Goal: Task Accomplishment & Management: Use online tool/utility

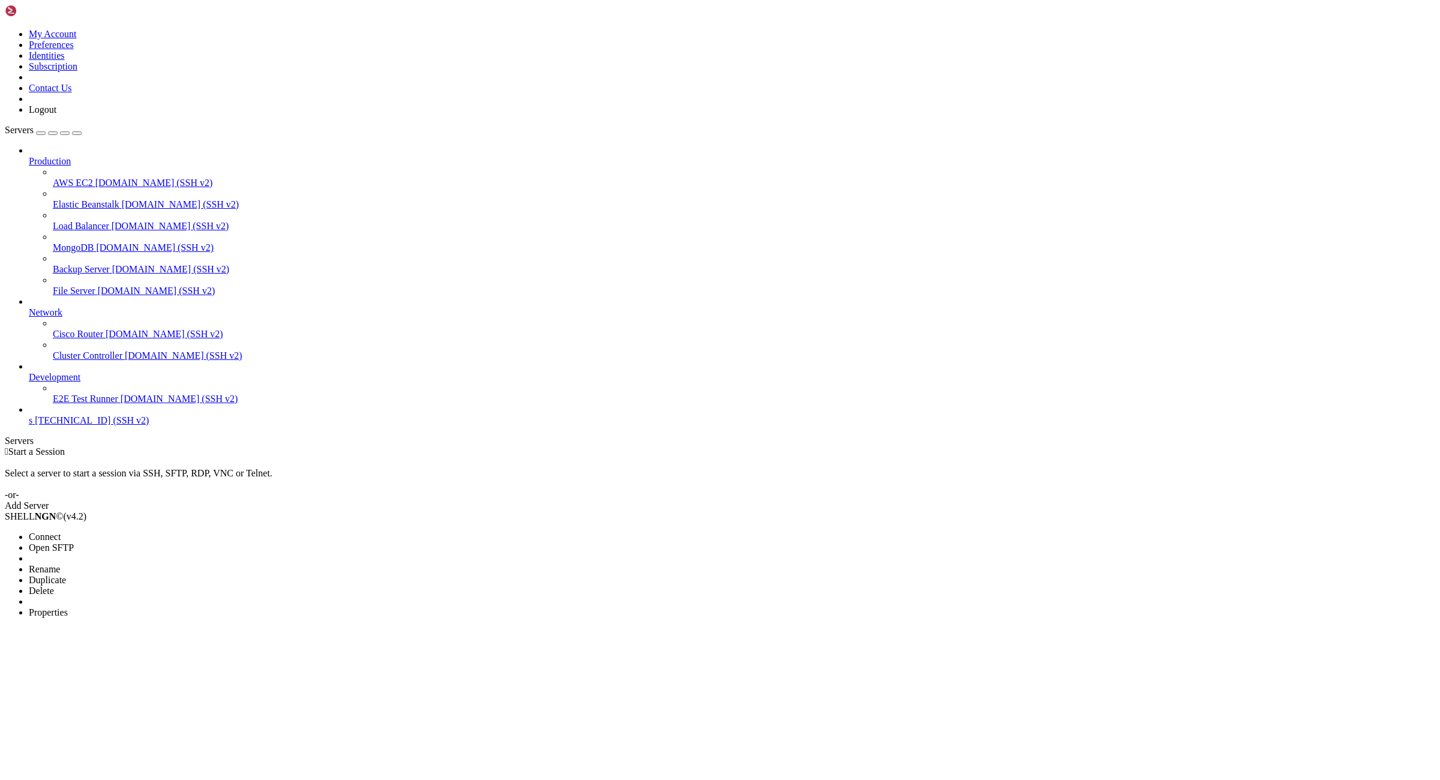
click at [121, 564] on li "Rename" at bounding box center [83, 569] width 109 height 11
click at [138, 607] on li "Properties" at bounding box center [83, 612] width 109 height 11
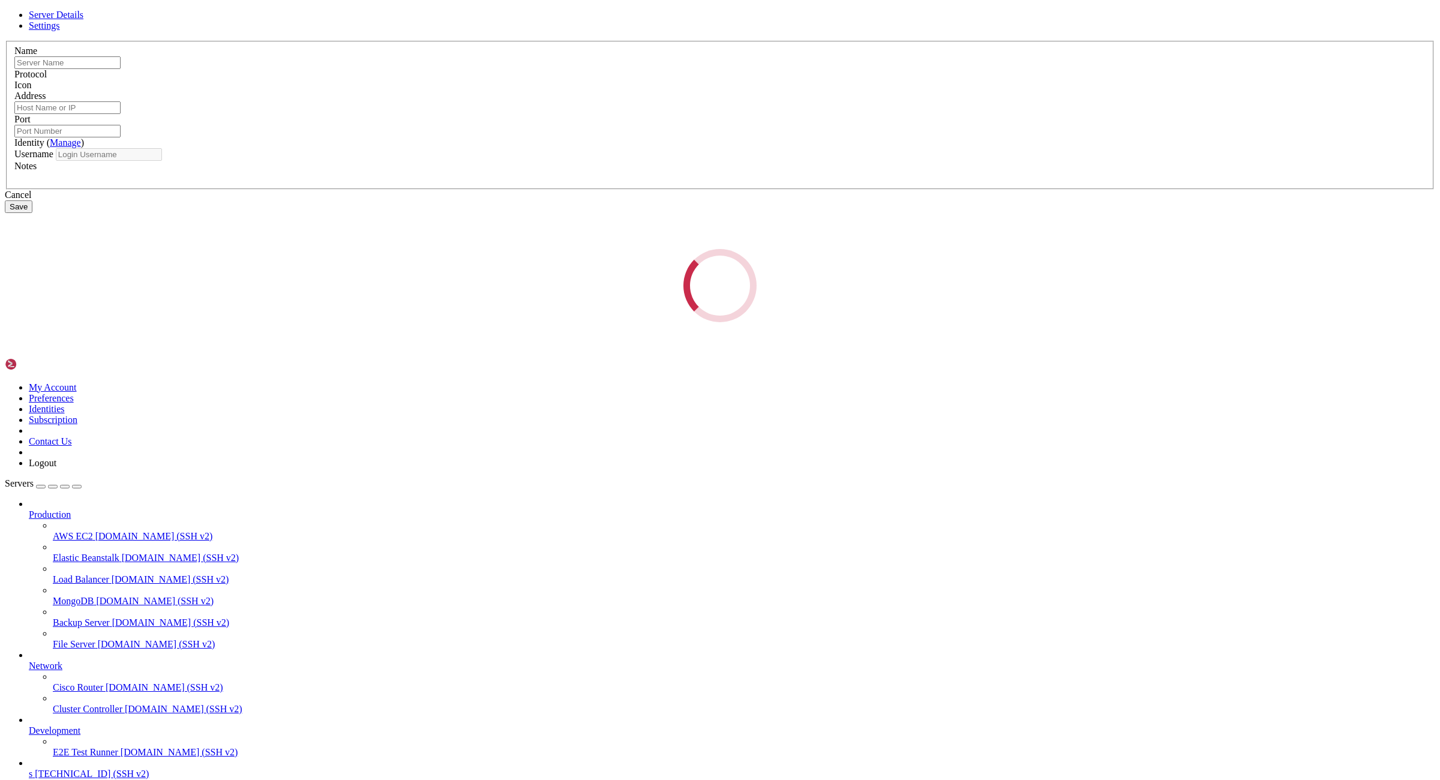
type input "s"
type input "176.98.185.72"
type input "22"
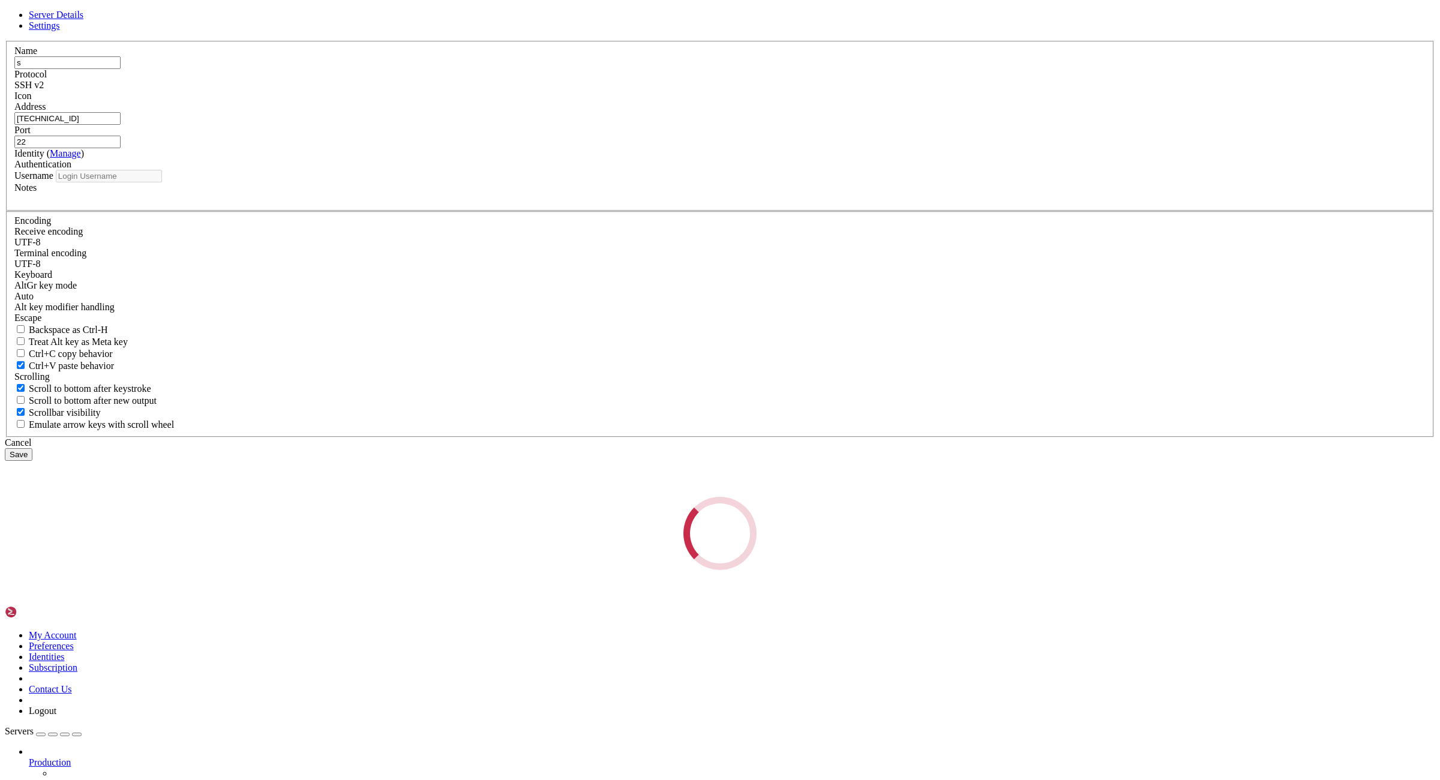
type input "root"
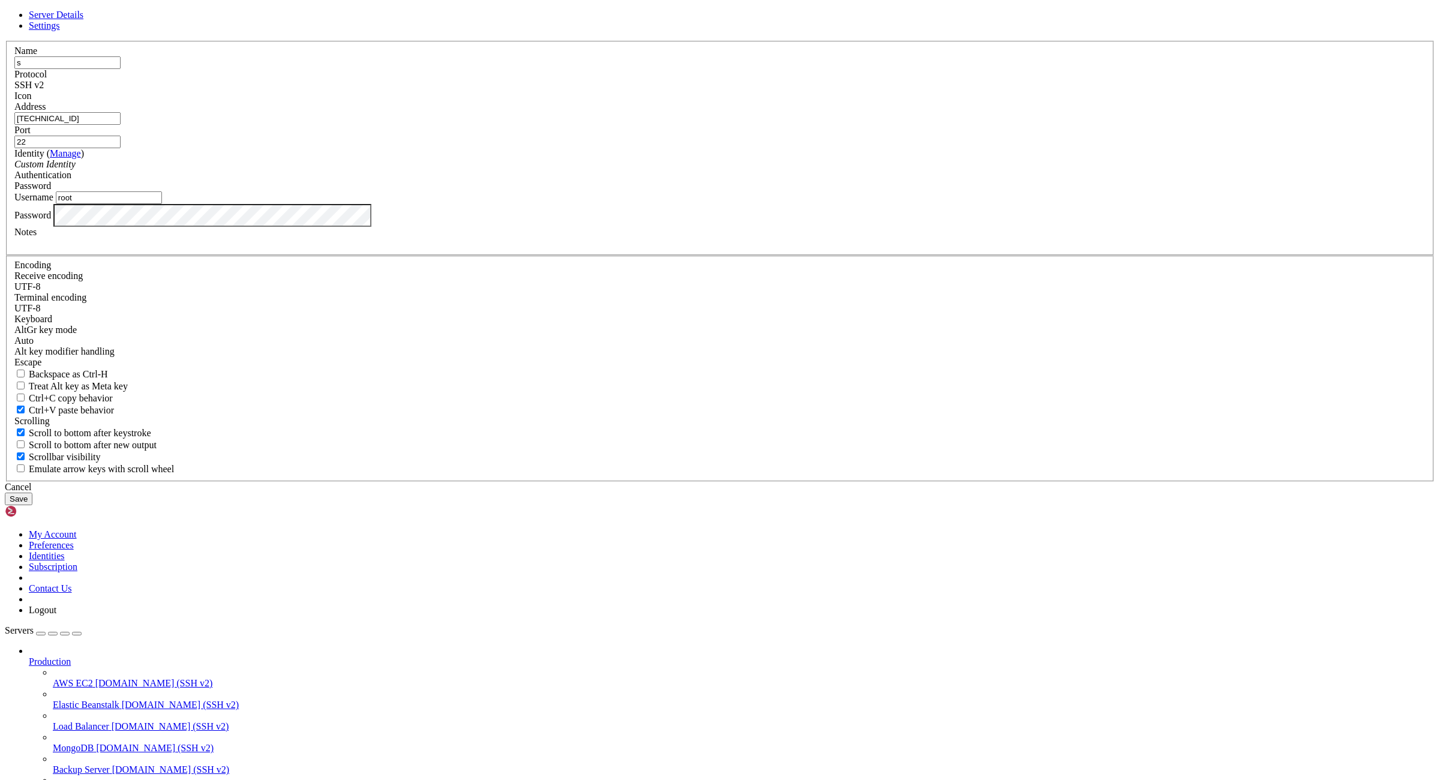
click at [121, 125] on input "176.98.185.72" at bounding box center [67, 118] width 106 height 13
paste input "[TECHNICAL_ID]:sjtdeas&4hsaeF"
drag, startPoint x: 699, startPoint y: 323, endPoint x: 614, endPoint y: 323, distance: 84.6
click at [121, 125] on input "[TECHNICAL_ID]:sjtdeas&4hsaeF" at bounding box center [67, 118] width 106 height 13
click at [121, 125] on input "[URL]:" at bounding box center [67, 118] width 106 height 13
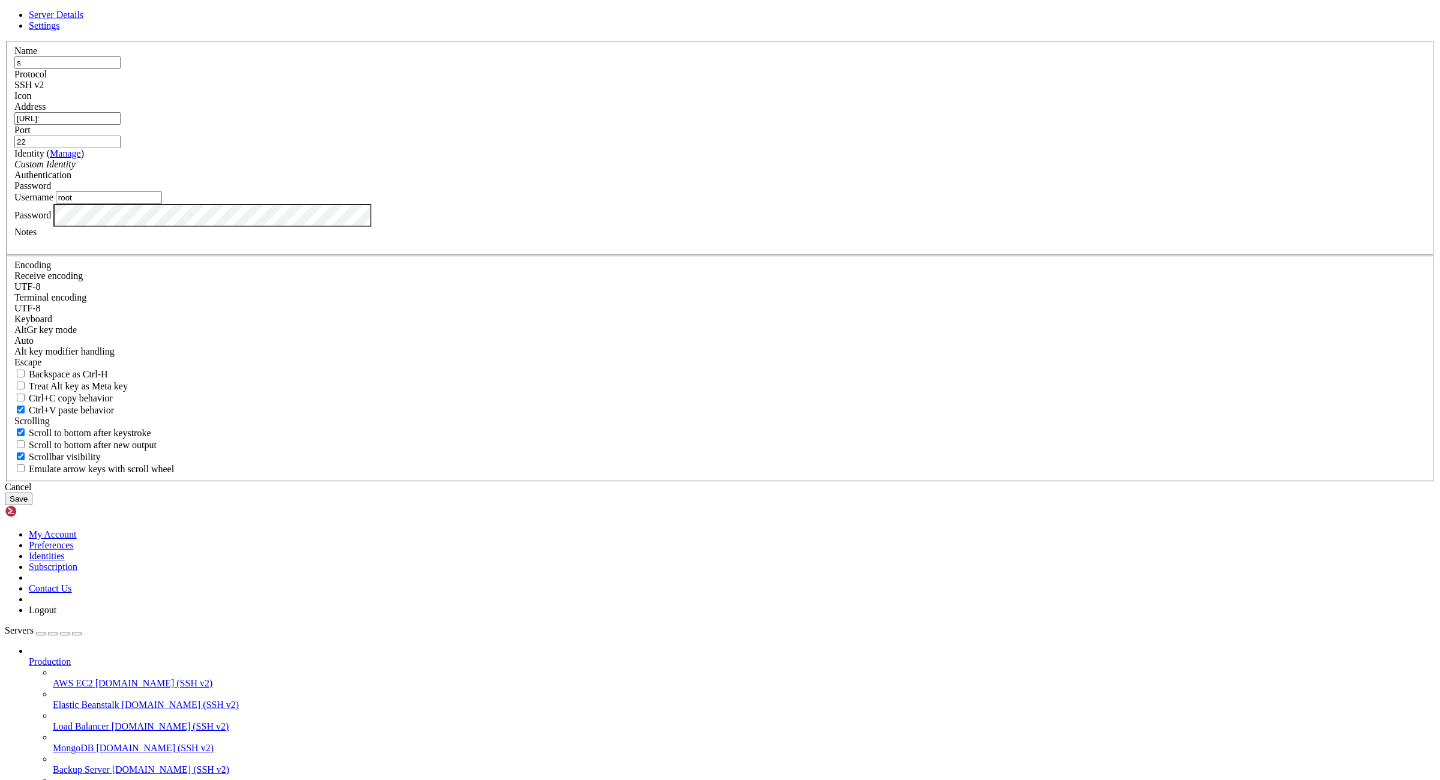
click at [121, 125] on input "[URL]:" at bounding box center [67, 118] width 106 height 13
type input "[TECHNICAL_ID]"
click at [32, 505] on button "Save" at bounding box center [19, 499] width 28 height 13
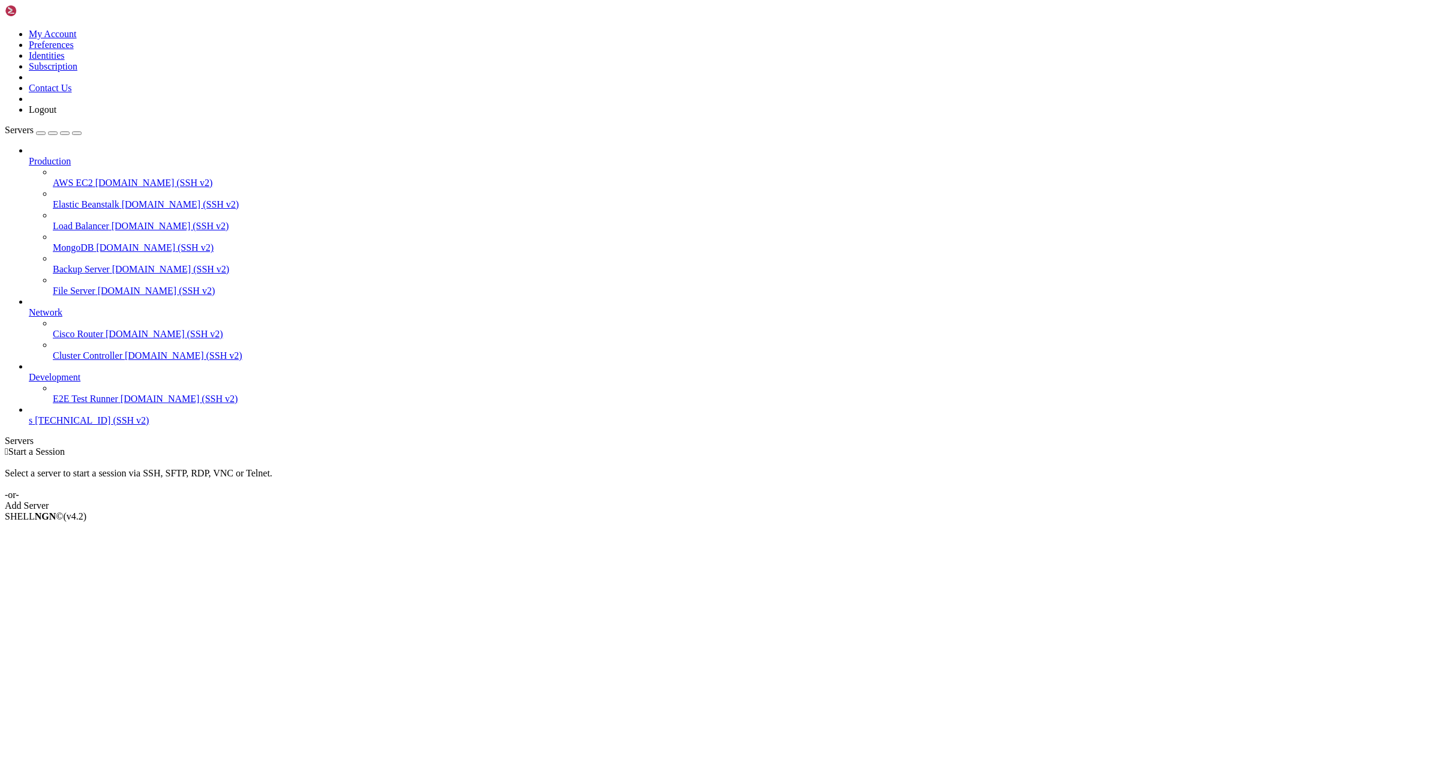
click at [74, 425] on span "[TECHNICAL_ID] (SSH v2)" at bounding box center [92, 420] width 114 height 10
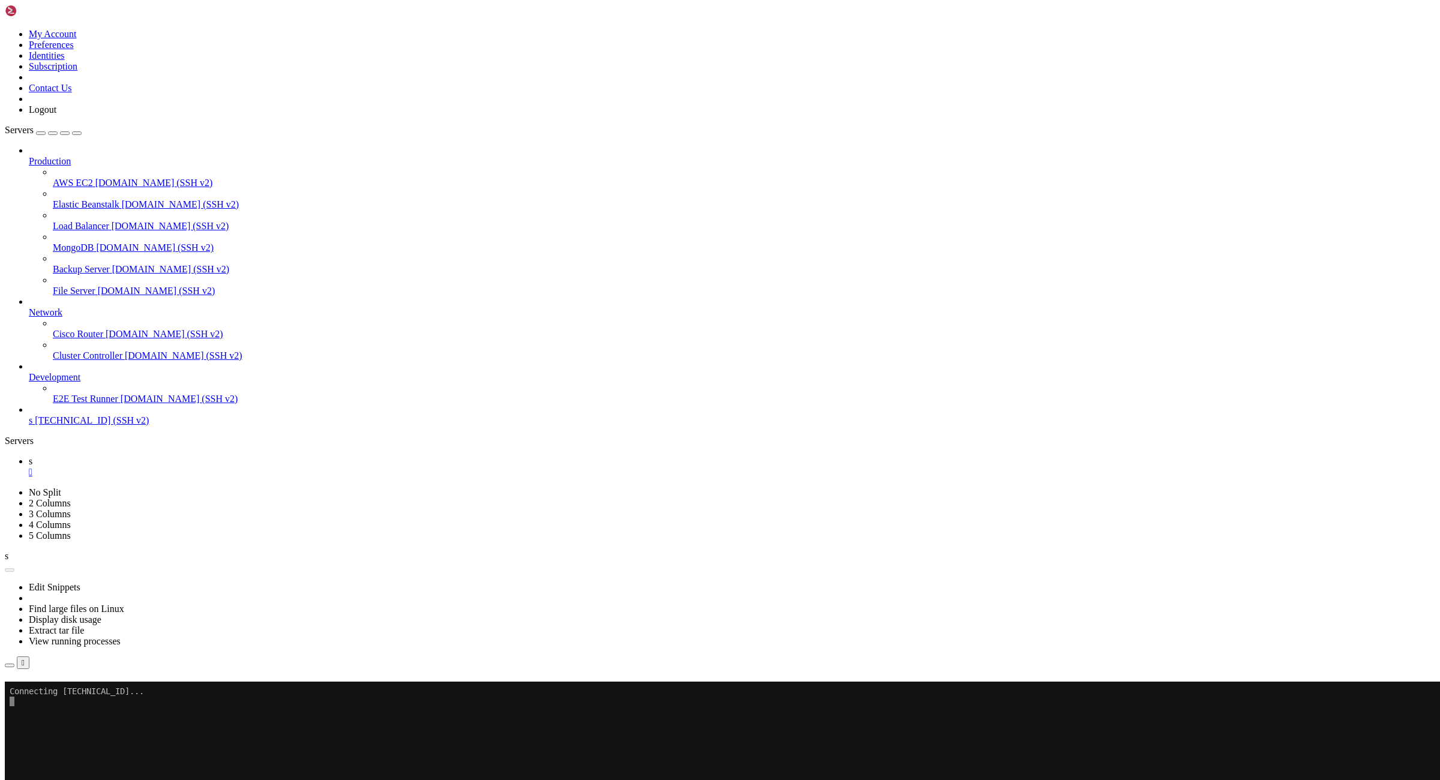
click at [185, 467] on div "" at bounding box center [732, 472] width 1406 height 11
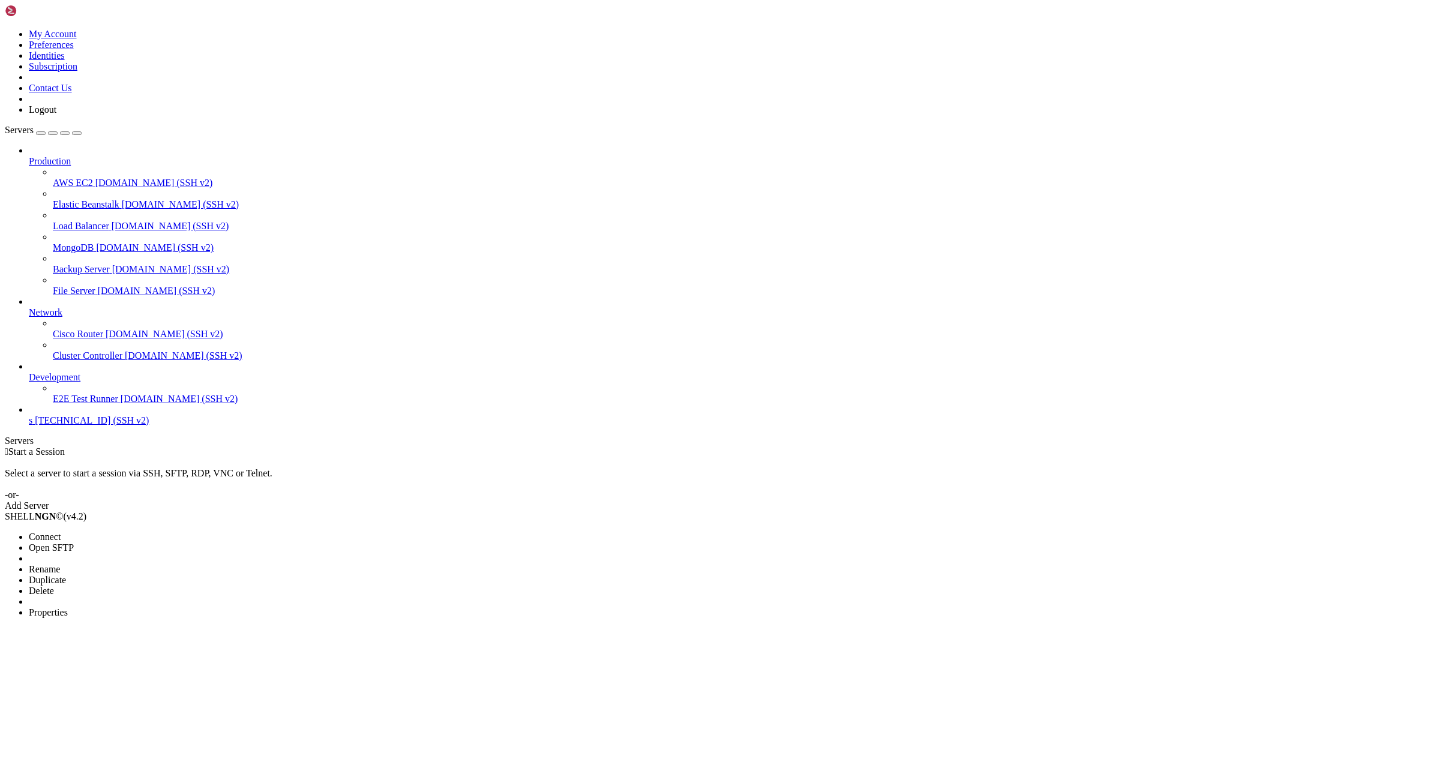
click at [138, 586] on li "Delete" at bounding box center [83, 591] width 109 height 11
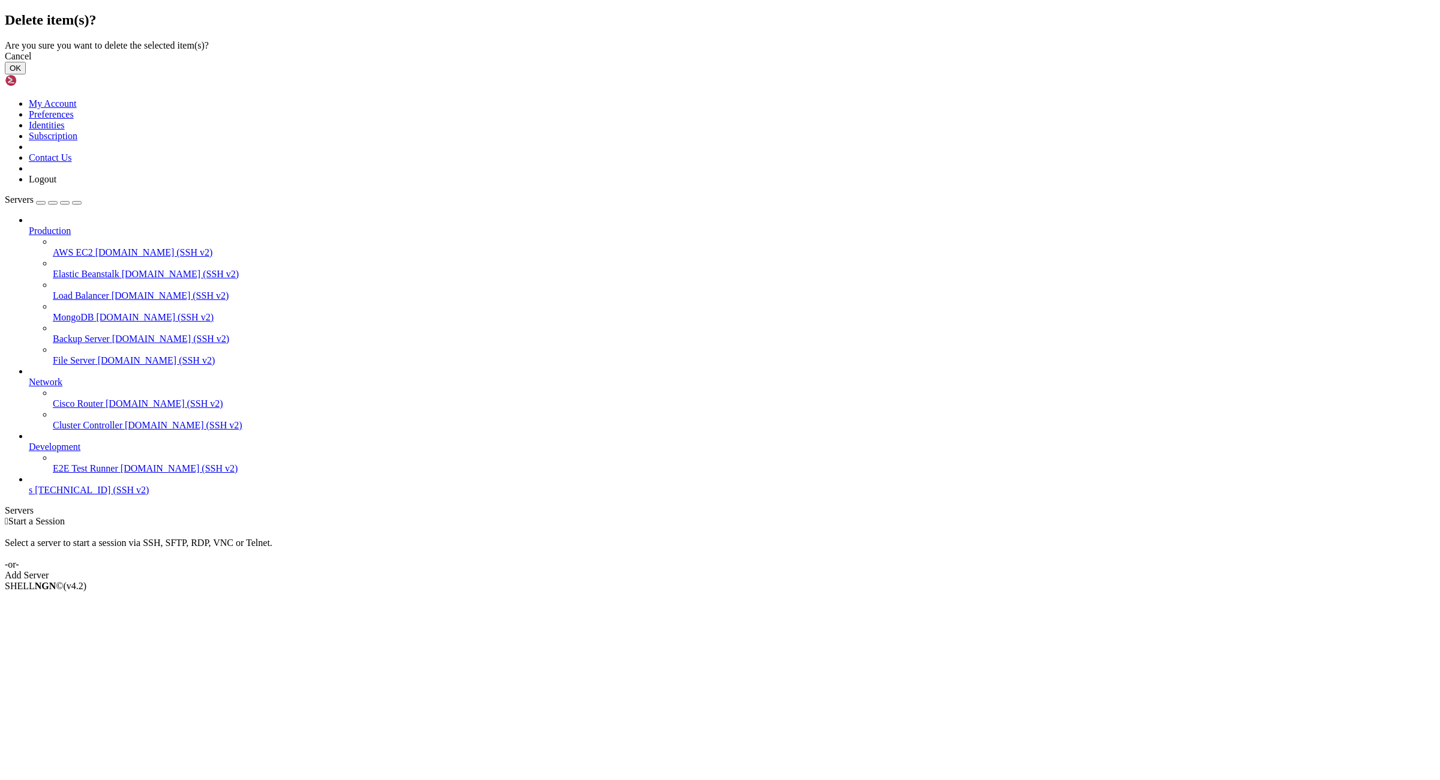
click at [26, 74] on button "OK" at bounding box center [15, 68] width 21 height 13
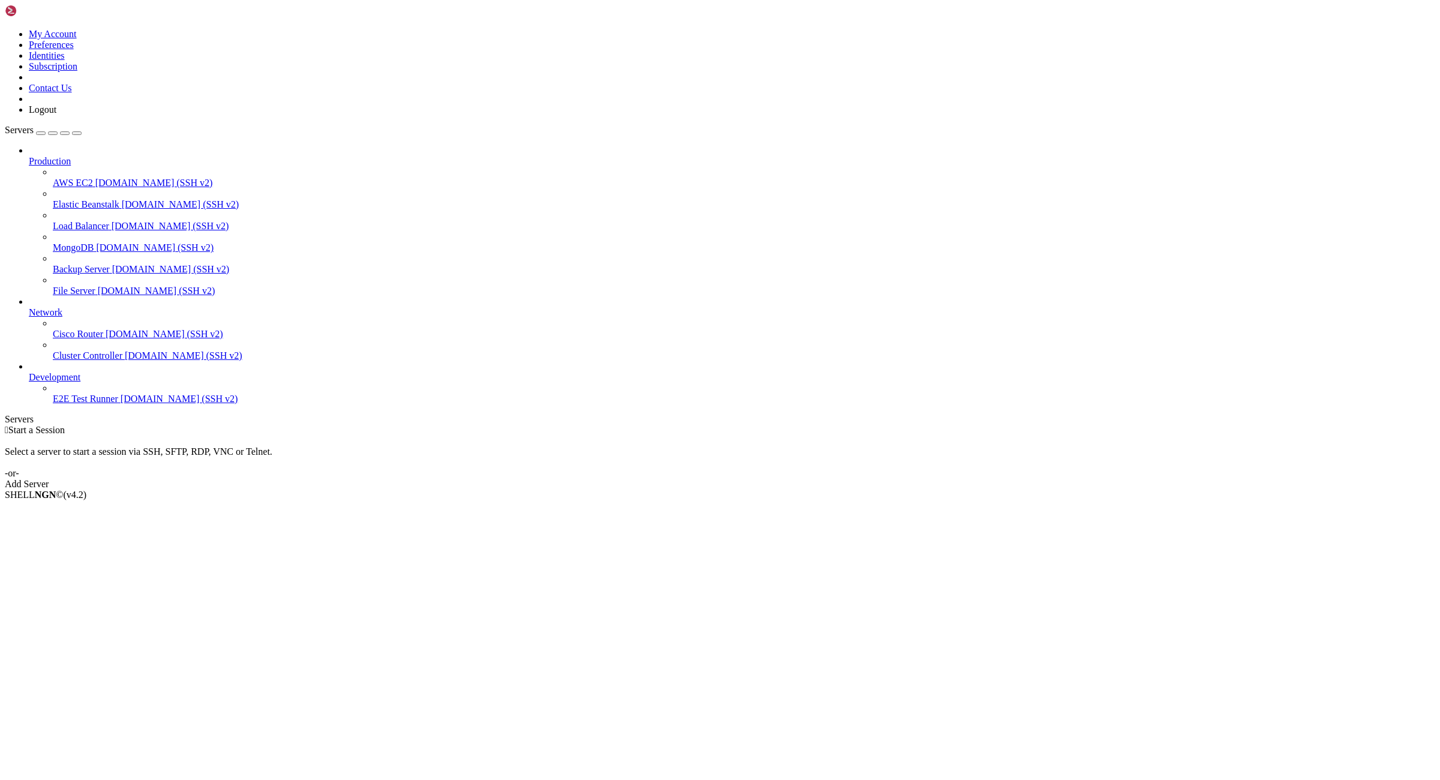
click at [5, 29] on link at bounding box center [5, 29] width 0 height 0
click at [56, 115] on link "Logout" at bounding box center [43, 109] width 28 height 10
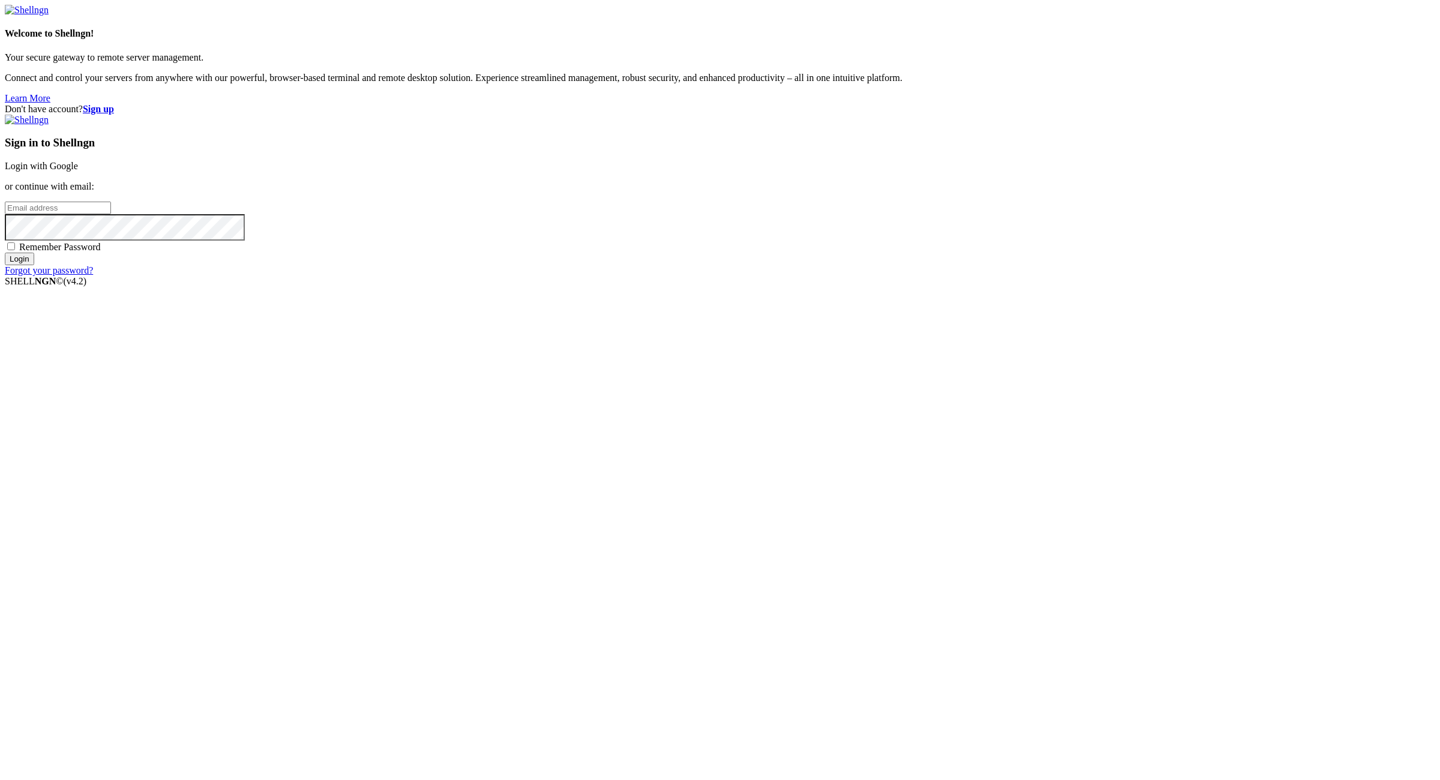
click at [1309, 276] on div "Don't have account? Sign up Sign in to Shellngn Login with Google or continue w…" at bounding box center [720, 190] width 1430 height 172
click at [111, 214] on input "email" at bounding box center [58, 208] width 106 height 13
paste input "[EMAIL_ADDRESS][DOMAIN_NAME]:NameNameName"
click at [111, 214] on input "[EMAIL_ADDRESS][DOMAIN_NAME]:NameNameName" at bounding box center [58, 208] width 106 height 13
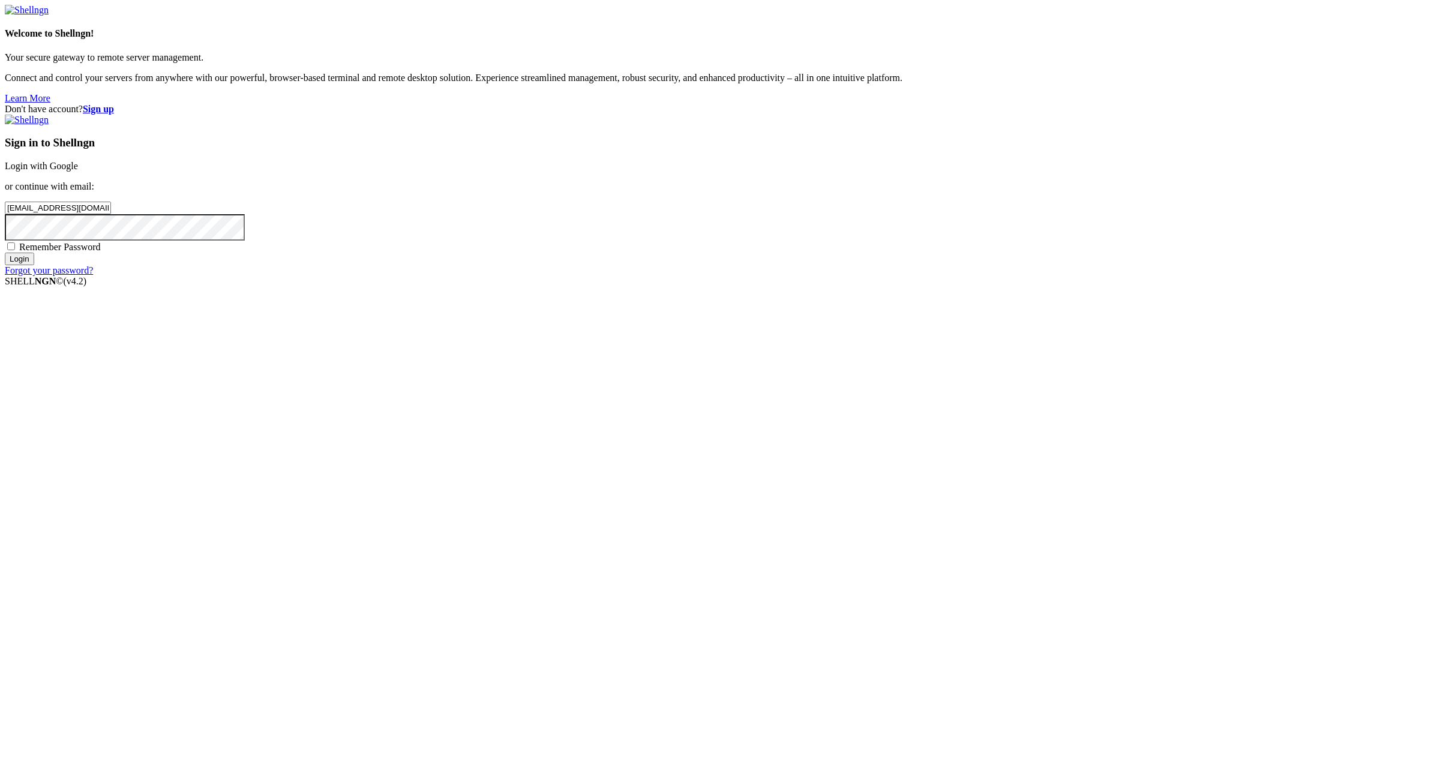
click at [111, 214] on input "[EMAIL_ADDRESS][DOMAIN_NAME]:" at bounding box center [58, 208] width 106 height 13
type input "[EMAIL_ADDRESS][DOMAIN_NAME]"
click at [880, 276] on div "Sign in to Shellngn Login with Google or continue with email: alternativearabel…" at bounding box center [720, 195] width 1430 height 161
click at [101, 252] on span "Remember Password" at bounding box center [60, 247] width 82 height 10
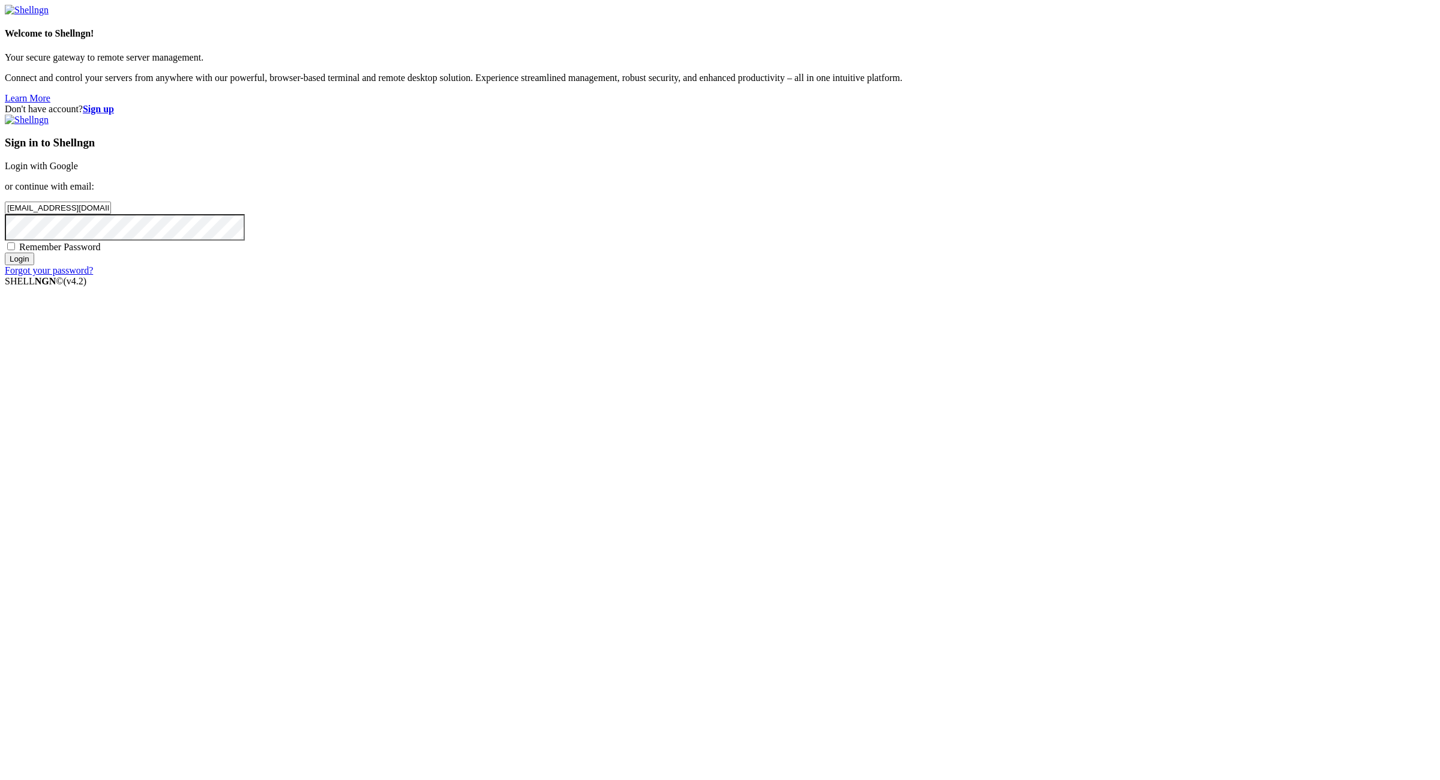
click at [15, 250] on input "Remember Password" at bounding box center [11, 246] width 8 height 8
checkbox input "true"
click at [902, 276] on div "Sign in to Shellngn Login with Google or continue with email: alternativearabel…" at bounding box center [720, 195] width 1430 height 161
click at [34, 265] on input "Login" at bounding box center [19, 259] width 29 height 13
click at [940, 263] on div "Invalid Email or Password." at bounding box center [720, 258] width 1430 height 11
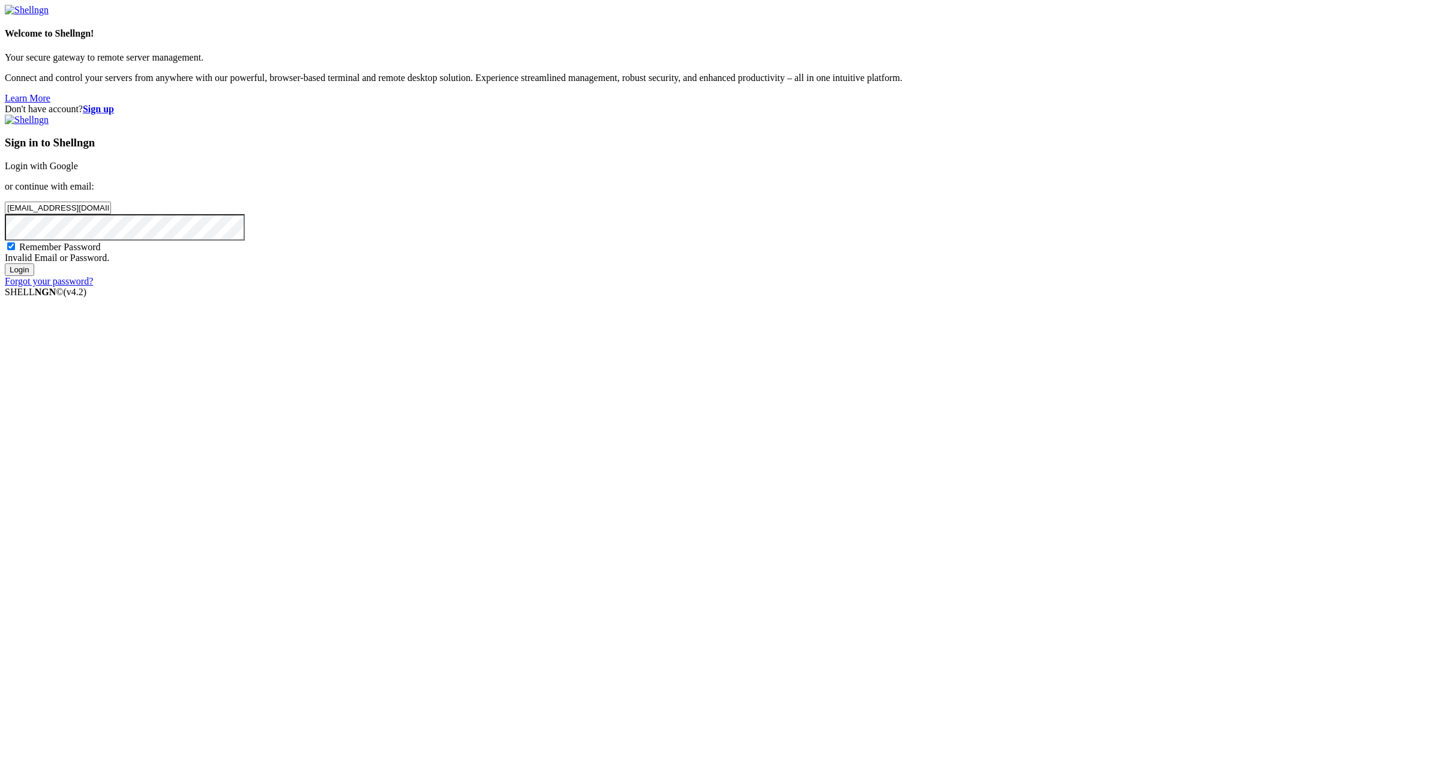
click at [114, 104] on strong "Sign up" at bounding box center [98, 109] width 31 height 10
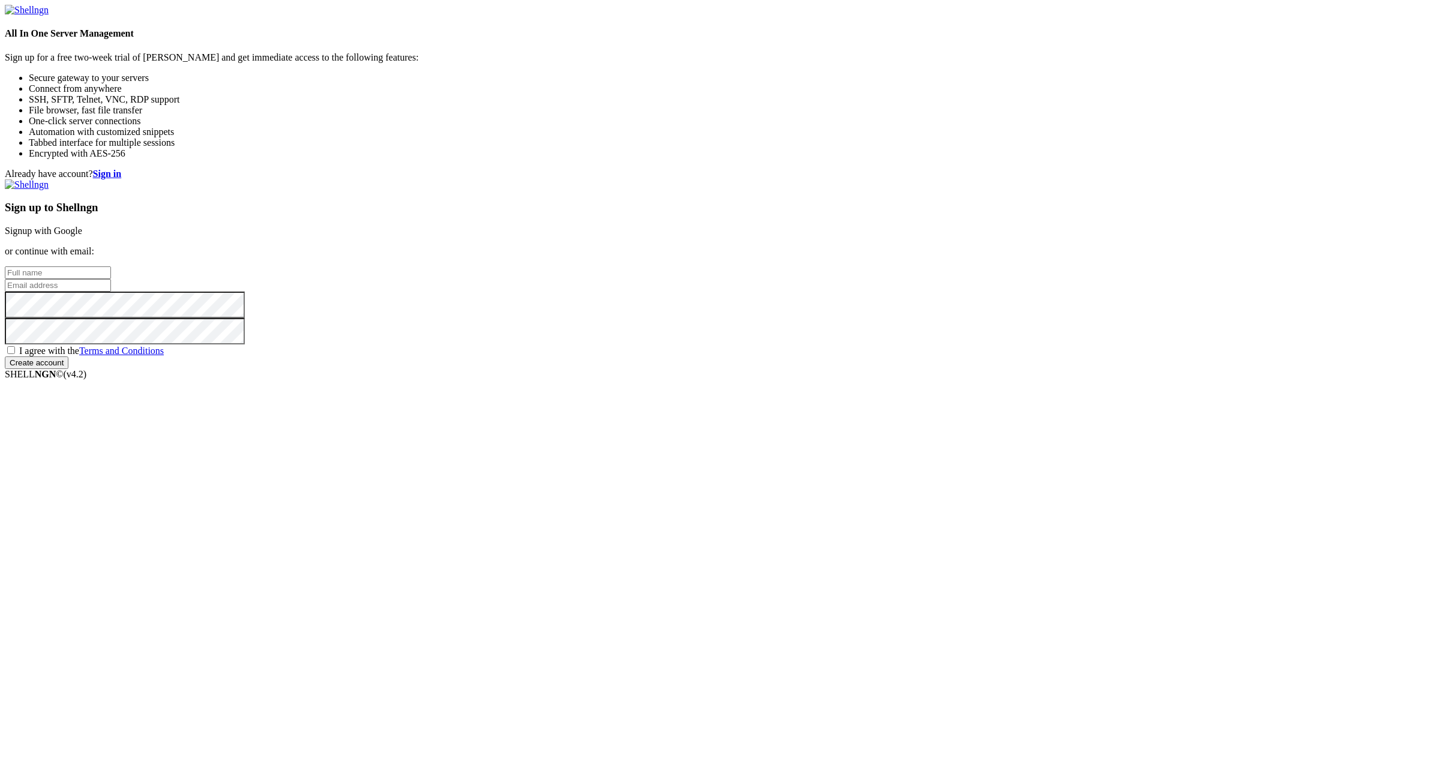
click at [111, 292] on input "email" at bounding box center [58, 285] width 106 height 13
paste input "[EMAIL_ADDRESS][DOMAIN_NAME]:NameNameName"
click at [111, 292] on input "[EMAIL_ADDRESS][DOMAIN_NAME]:NameNameName" at bounding box center [58, 285] width 106 height 13
click at [111, 292] on input "[EMAIL_ADDRESS][DOMAIN_NAME]:" at bounding box center [58, 285] width 106 height 13
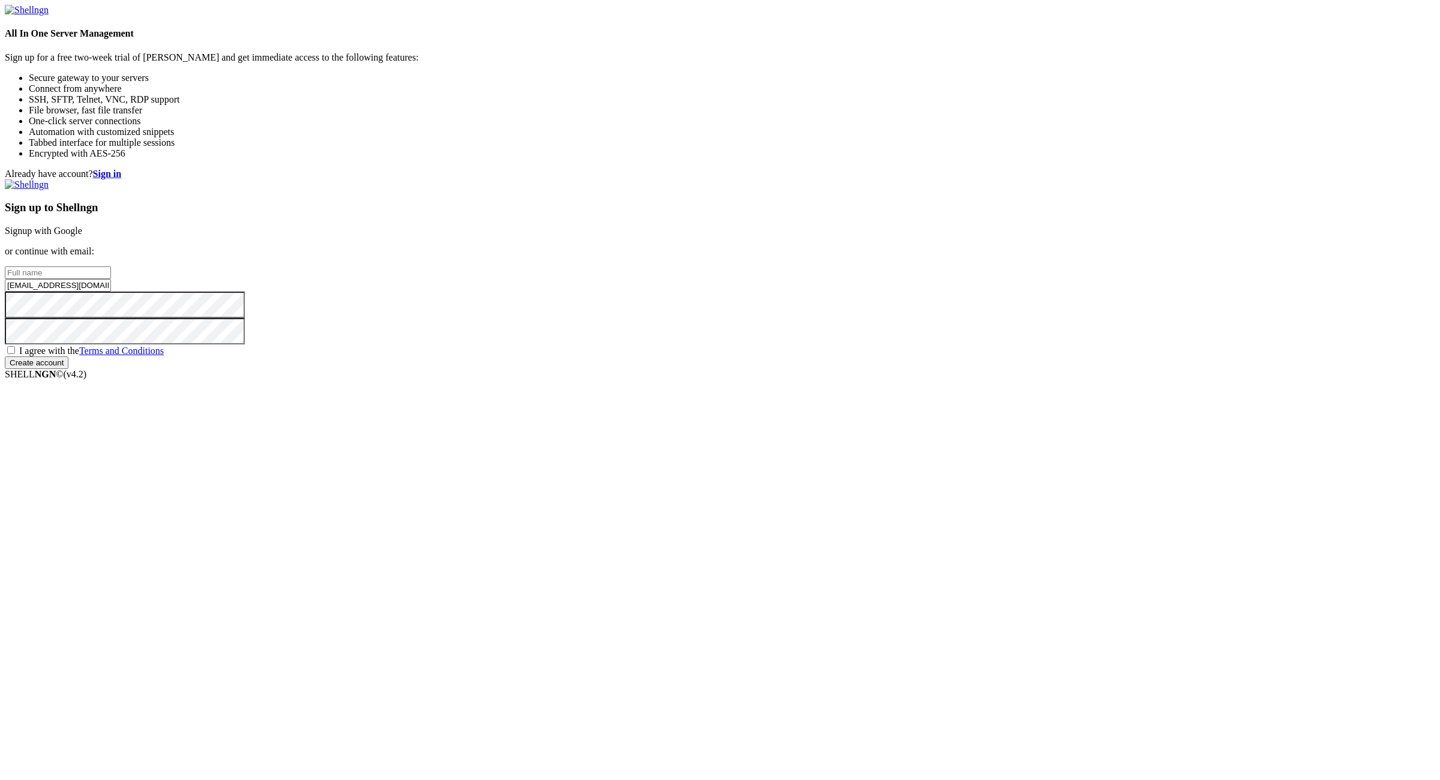
click at [111, 292] on input "[EMAIL_ADDRESS][DOMAIN_NAME]:" at bounding box center [58, 285] width 106 height 13
click at [111, 292] on input "[EMAIL_ADDRESS][DOMAIN_NAME]" at bounding box center [58, 285] width 106 height 13
type input "[EMAIL_ADDRESS][DOMAIN_NAME]"
click at [111, 279] on input "text" at bounding box center [58, 272] width 106 height 13
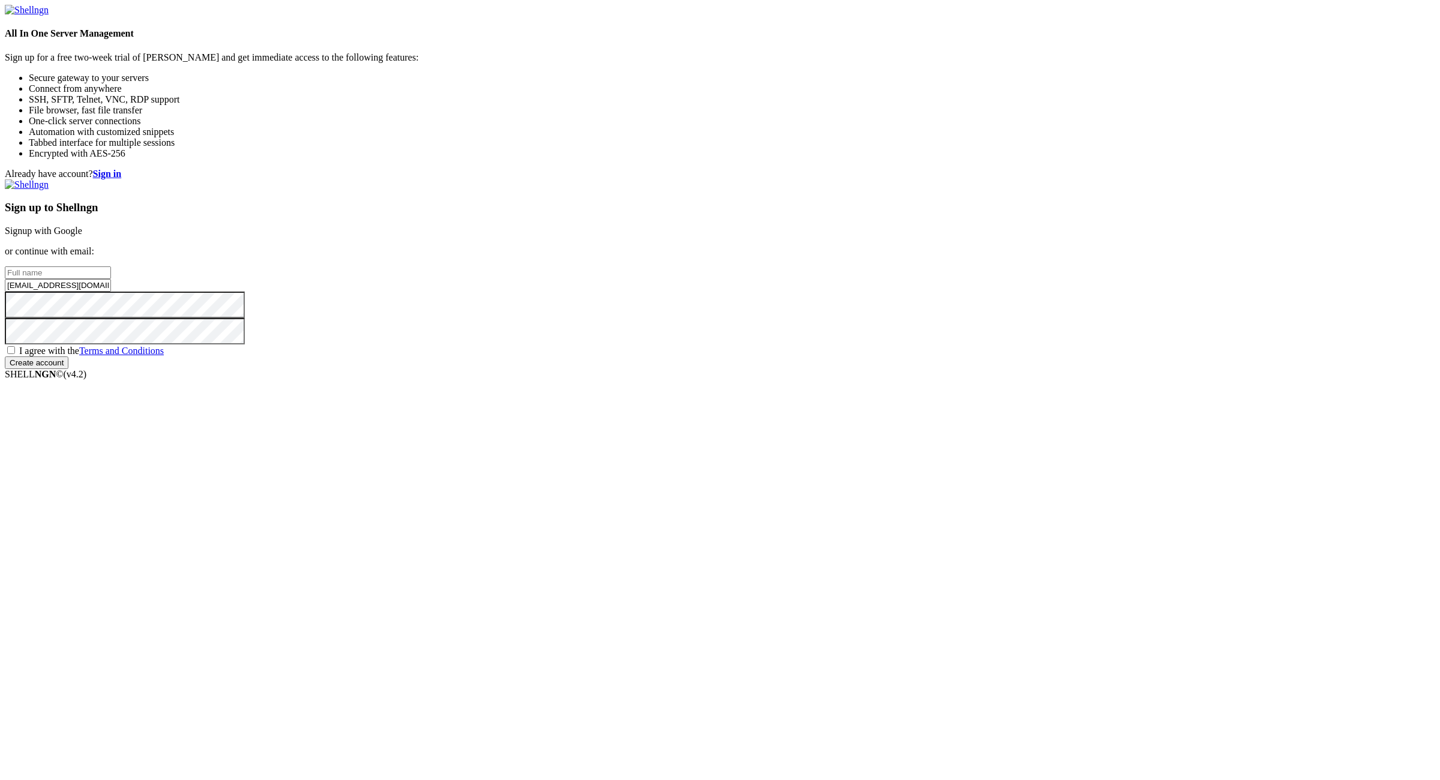
paste input "alternativearabel"
type input "alternativearabel"
click at [164, 356] on span "I agree with the Terms and Conditions" at bounding box center [91, 351] width 145 height 10
click at [15, 354] on input "I agree with the Terms and Conditions" at bounding box center [11, 350] width 8 height 8
checkbox input "true"
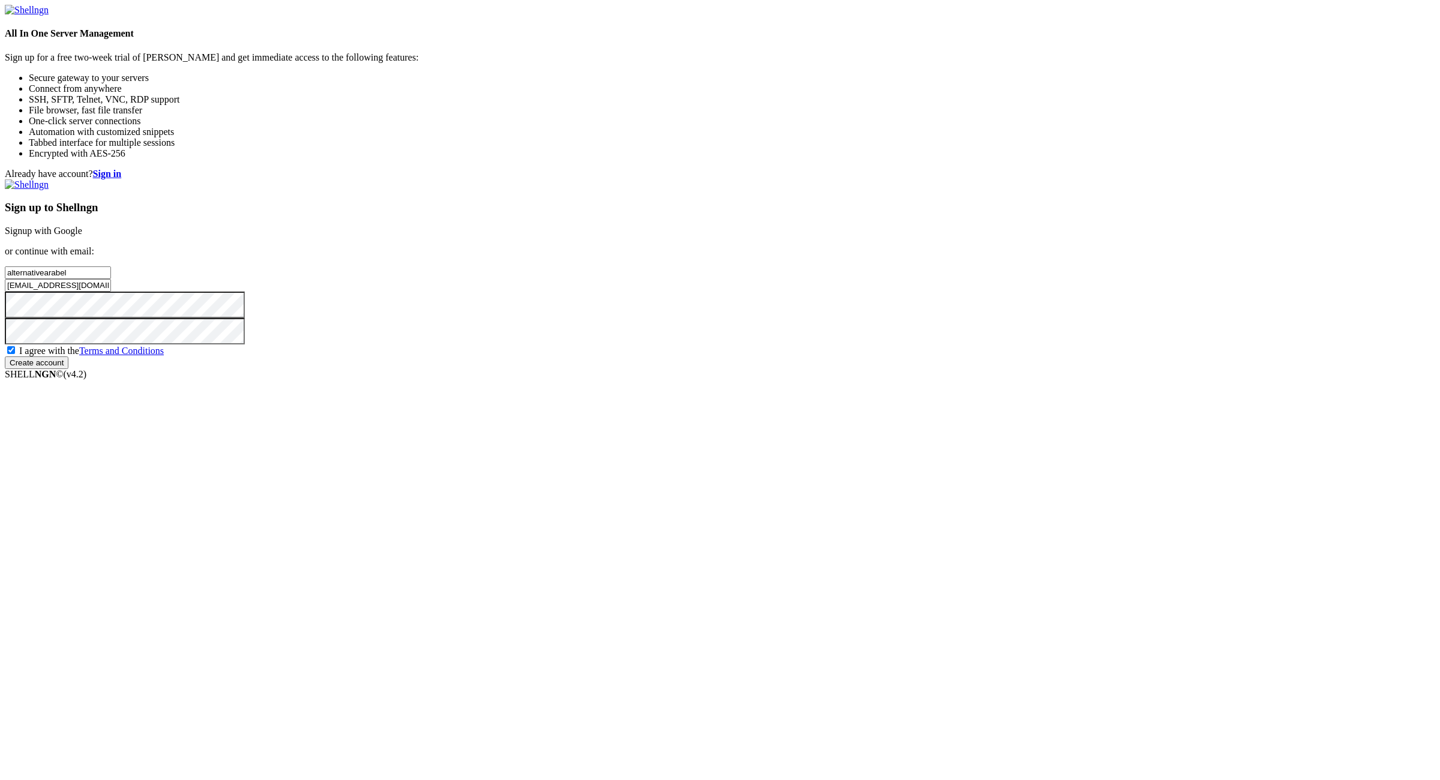
click at [68, 369] on input "Create account" at bounding box center [37, 362] width 64 height 13
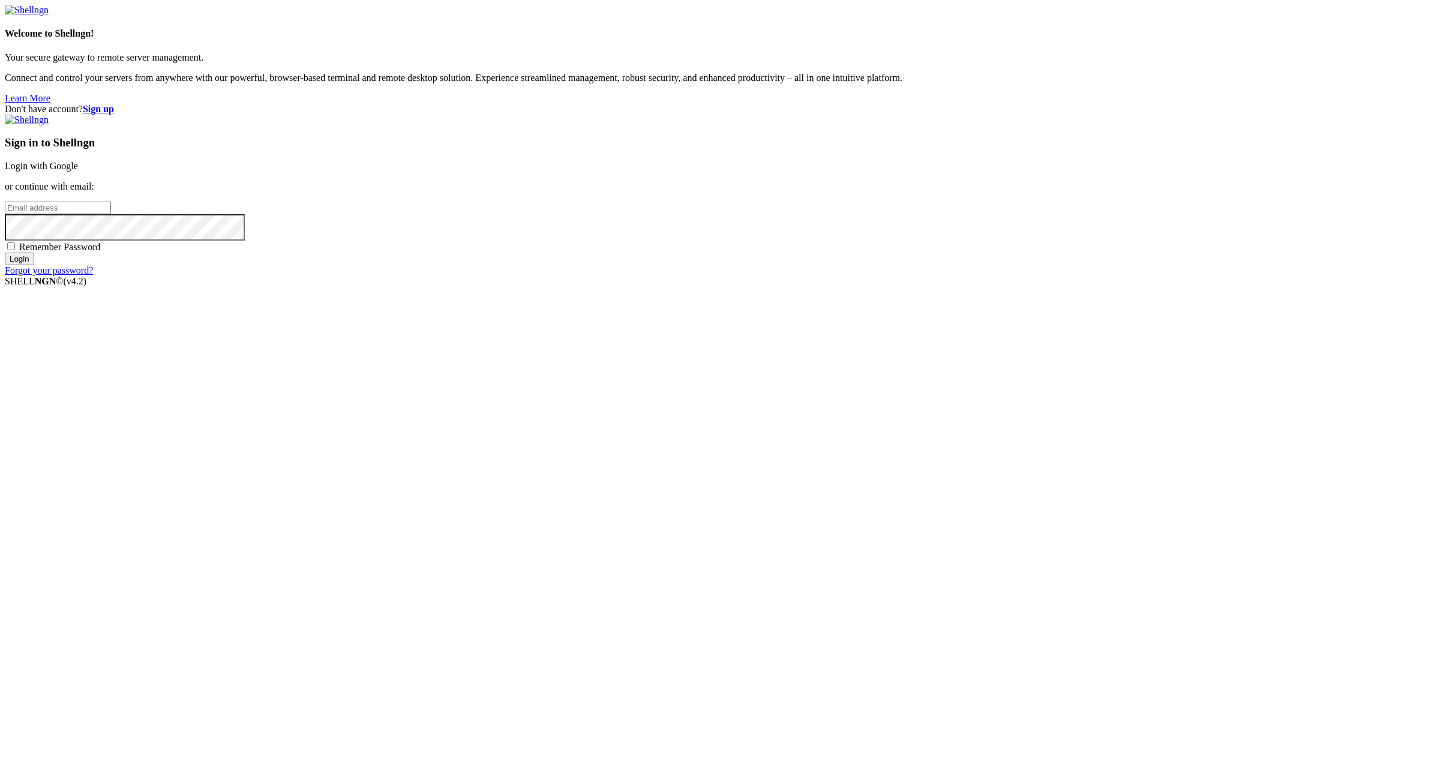
click at [111, 214] on input "email" at bounding box center [58, 208] width 106 height 13
paste input "[EMAIL_ADDRESS][DOMAIN_NAME]:NameNameName"
click at [111, 214] on input "[EMAIL_ADDRESS][DOMAIN_NAME]:NameNameName" at bounding box center [58, 208] width 106 height 13
click at [111, 214] on input "[EMAIL_ADDRESS][DOMAIN_NAME]:" at bounding box center [58, 208] width 106 height 13
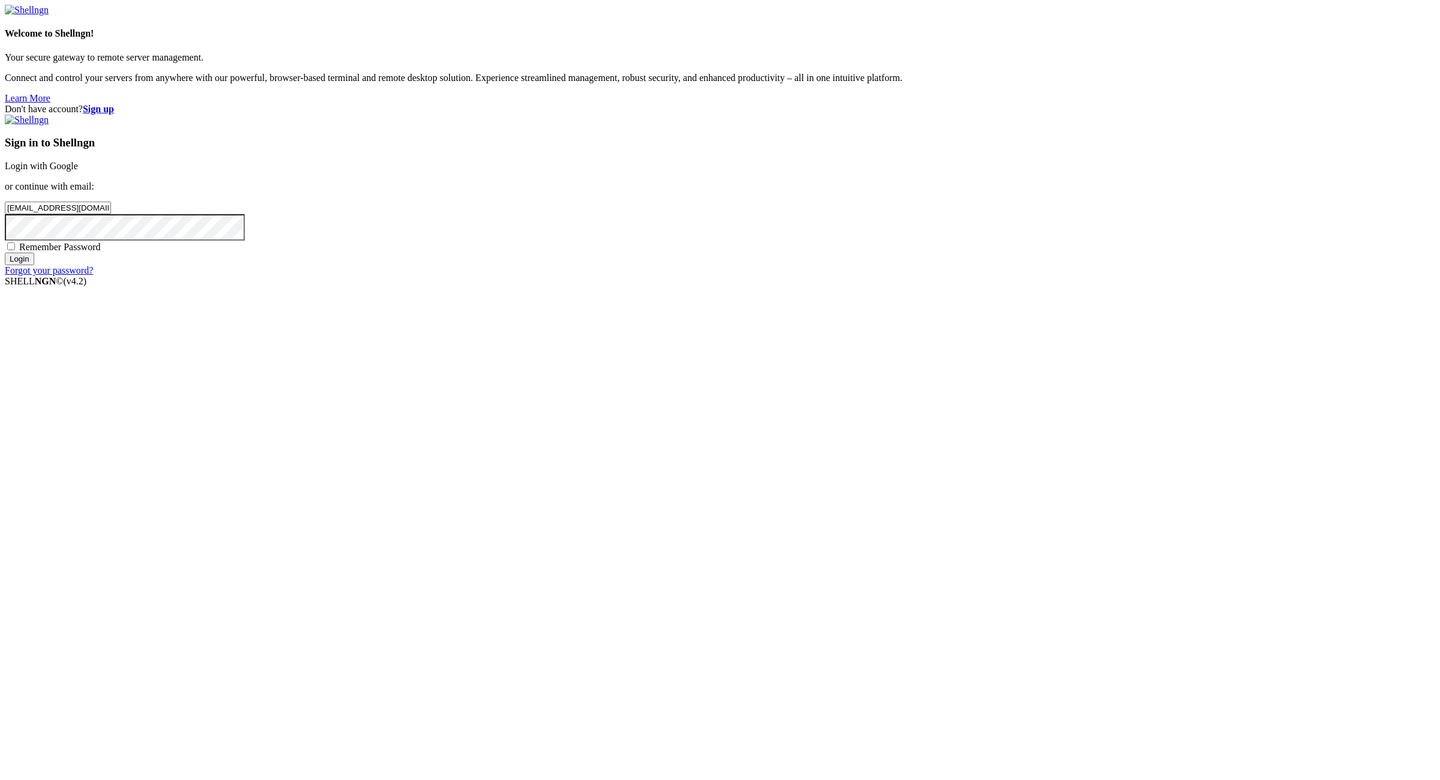
click at [111, 214] on input "[EMAIL_ADDRESS][DOMAIN_NAME]:" at bounding box center [58, 208] width 106 height 13
type input "[EMAIL_ADDRESS][DOMAIN_NAME]"
click at [101, 252] on span "Remember Password" at bounding box center [60, 247] width 82 height 10
click at [15, 250] on input "Remember Password" at bounding box center [11, 246] width 8 height 8
checkbox input "true"
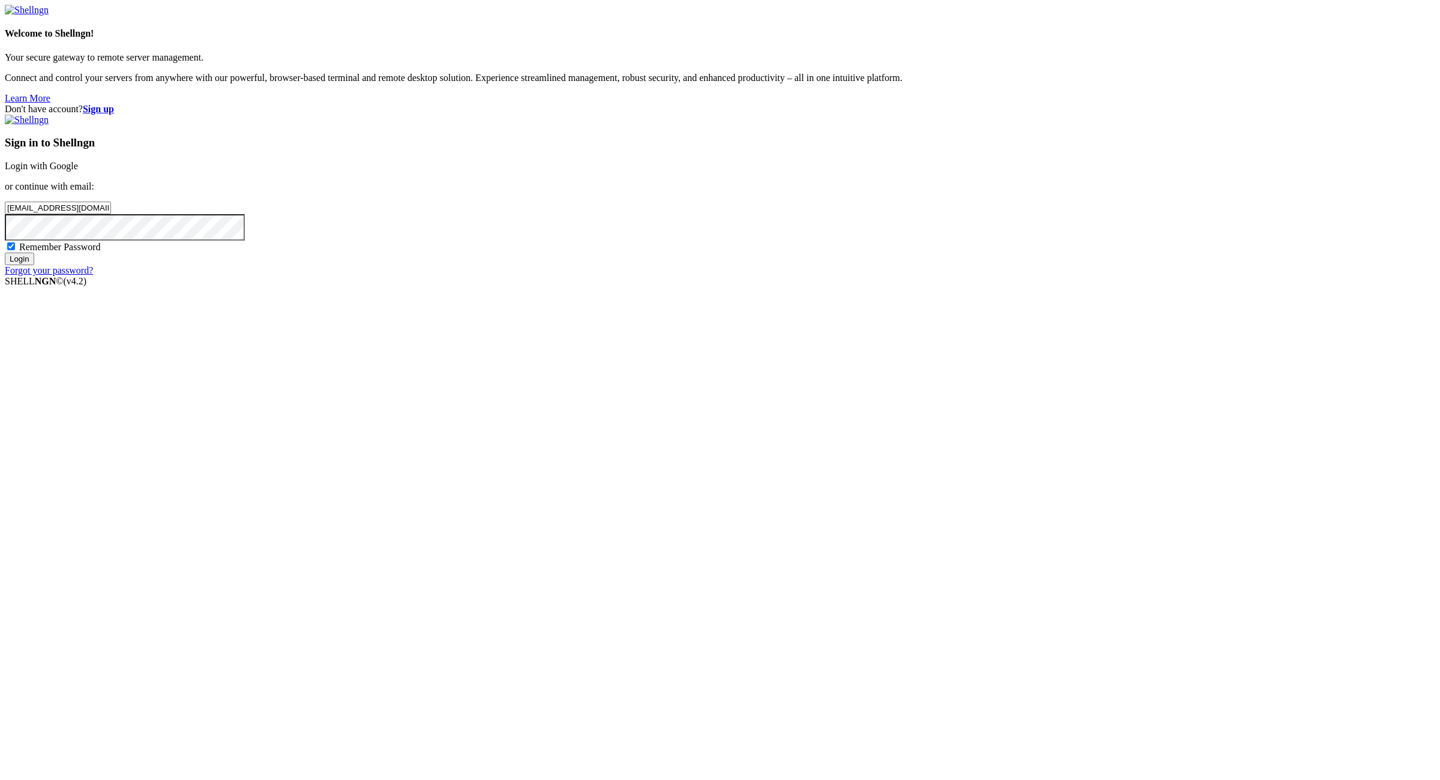
drag, startPoint x: 907, startPoint y: 495, endPoint x: 1275, endPoint y: 2, distance: 615.1
click at [34, 265] on input "Login" at bounding box center [19, 259] width 29 height 13
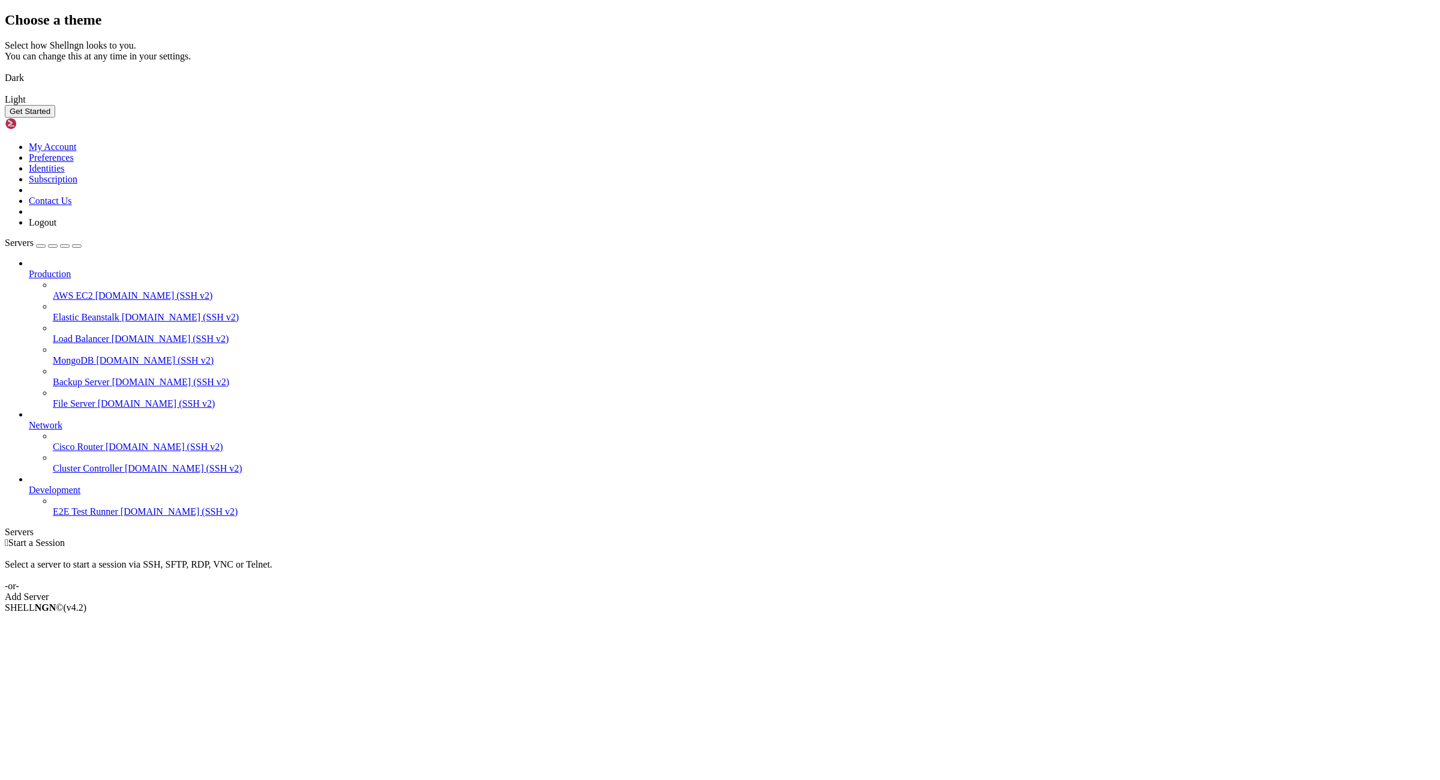
drag, startPoint x: 669, startPoint y: 388, endPoint x: 739, endPoint y: 443, distance: 88.9
click at [5, 70] on img at bounding box center [5, 70] width 0 height 0
click at [55, 118] on button "Get Started" at bounding box center [30, 111] width 50 height 13
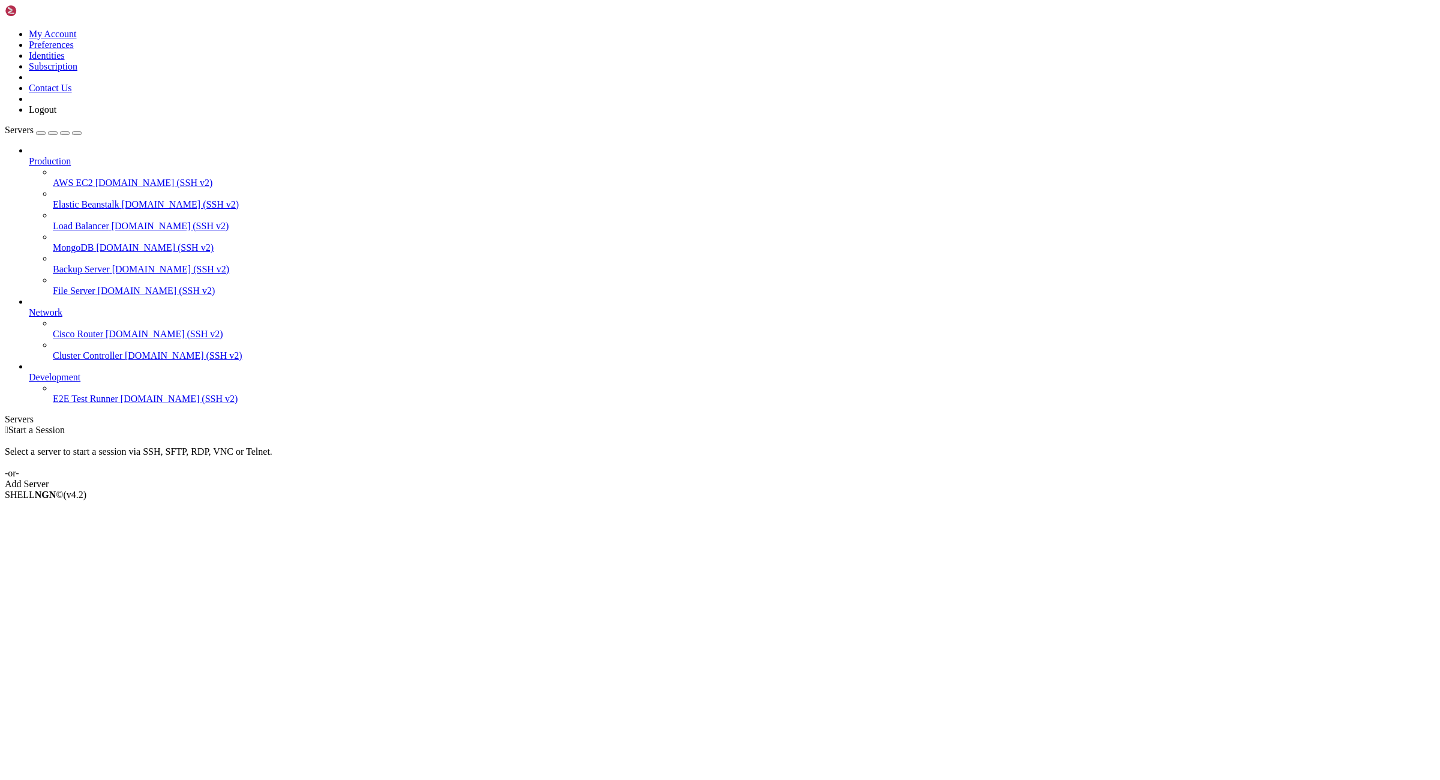
click at [820, 479] on link "Add Server" at bounding box center [720, 484] width 1430 height 11
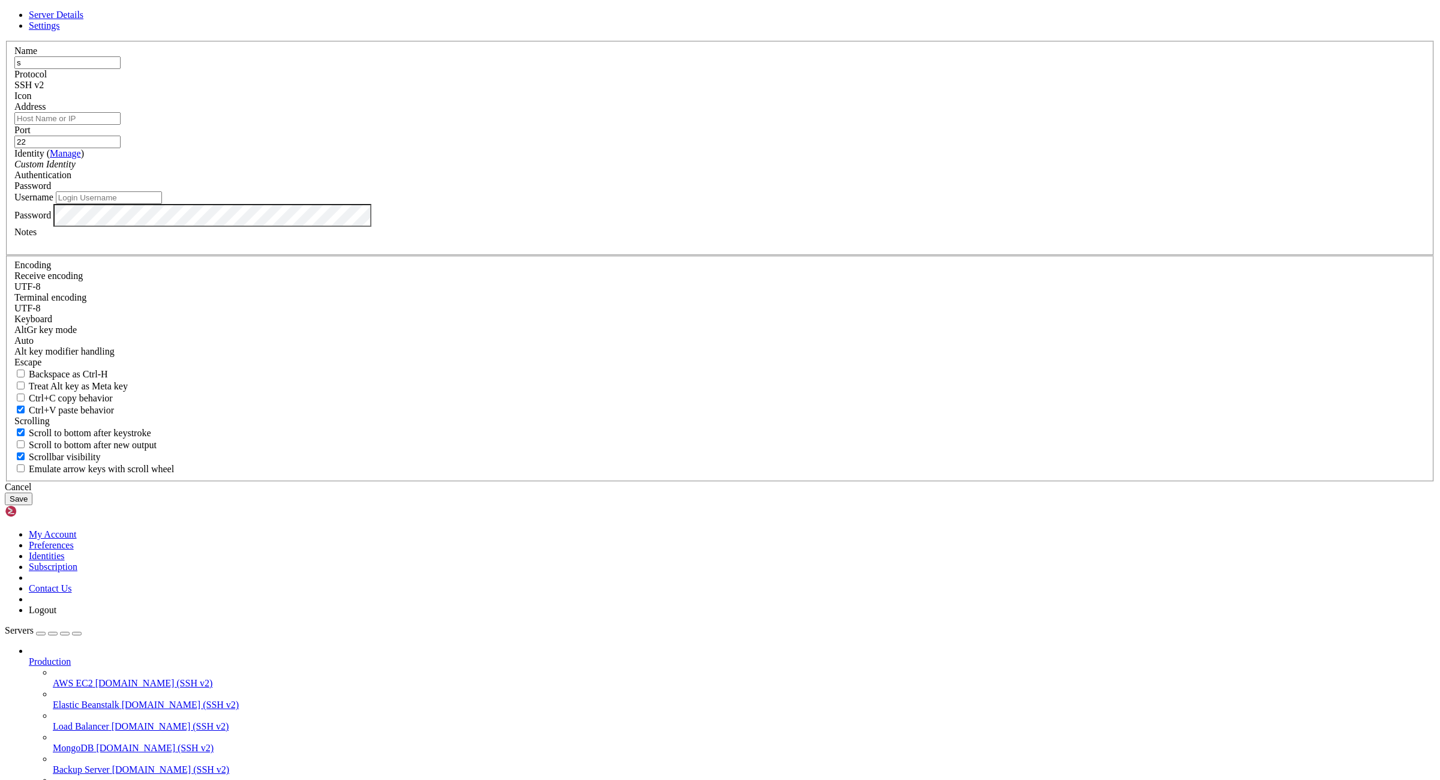
type input "s"
click at [121, 125] on input "Address" at bounding box center [67, 118] width 106 height 13
paste input "[TECHNICAL_ID]:sjtdeas&4hsaeF"
click at [121, 125] on input "[TECHNICAL_ID]:sjtdeas&4hsaeF" at bounding box center [67, 118] width 106 height 13
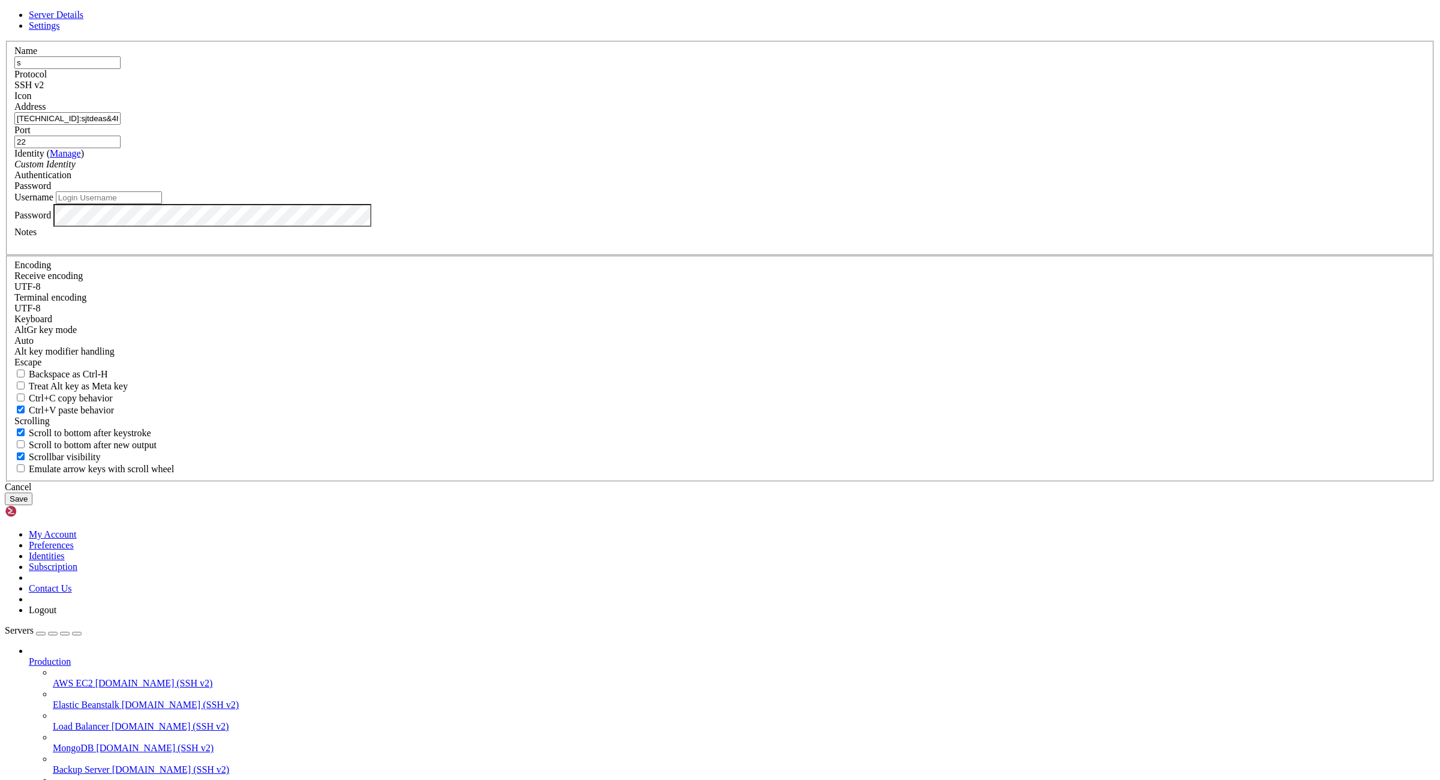
drag, startPoint x: 688, startPoint y: 322, endPoint x: 624, endPoint y: 328, distance: 64.5
click at [121, 125] on input "[TECHNICAL_ID]:sjtdeas&4hsaeF" at bounding box center [67, 118] width 106 height 13
drag, startPoint x: 706, startPoint y: 323, endPoint x: 614, endPoint y: 330, distance: 91.4
click at [121, 125] on input "[TECHNICAL_ID]:sjtdeas&4hsaeF" at bounding box center [67, 118] width 106 height 13
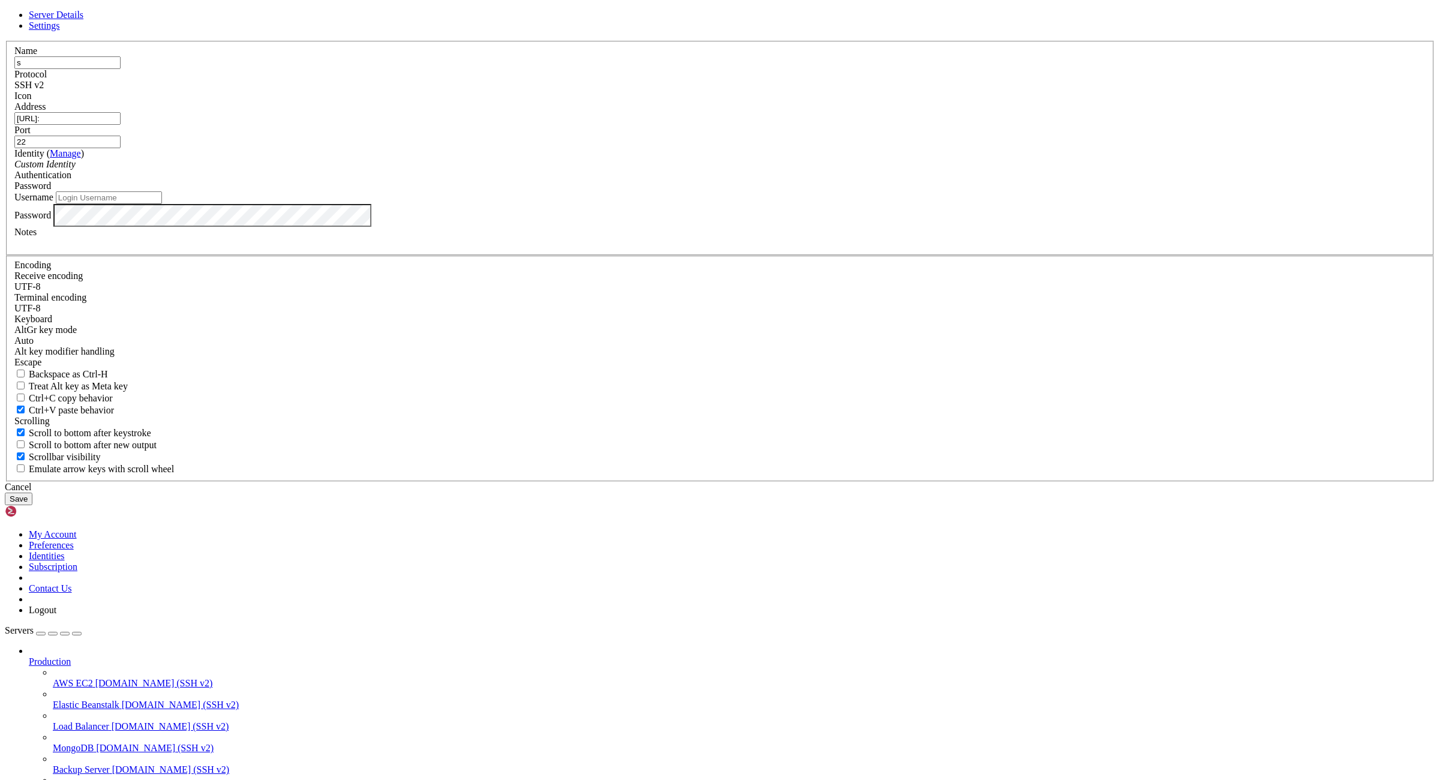
type input "[URL]:"
click at [162, 204] on input "Username" at bounding box center [109, 197] width 106 height 13
paste input "sjtdeas&4hsaeF"
type input "sjtdeas&4hsaeF"
click at [162, 204] on input "sjtdeas&4hsaeF" at bounding box center [109, 197] width 106 height 13
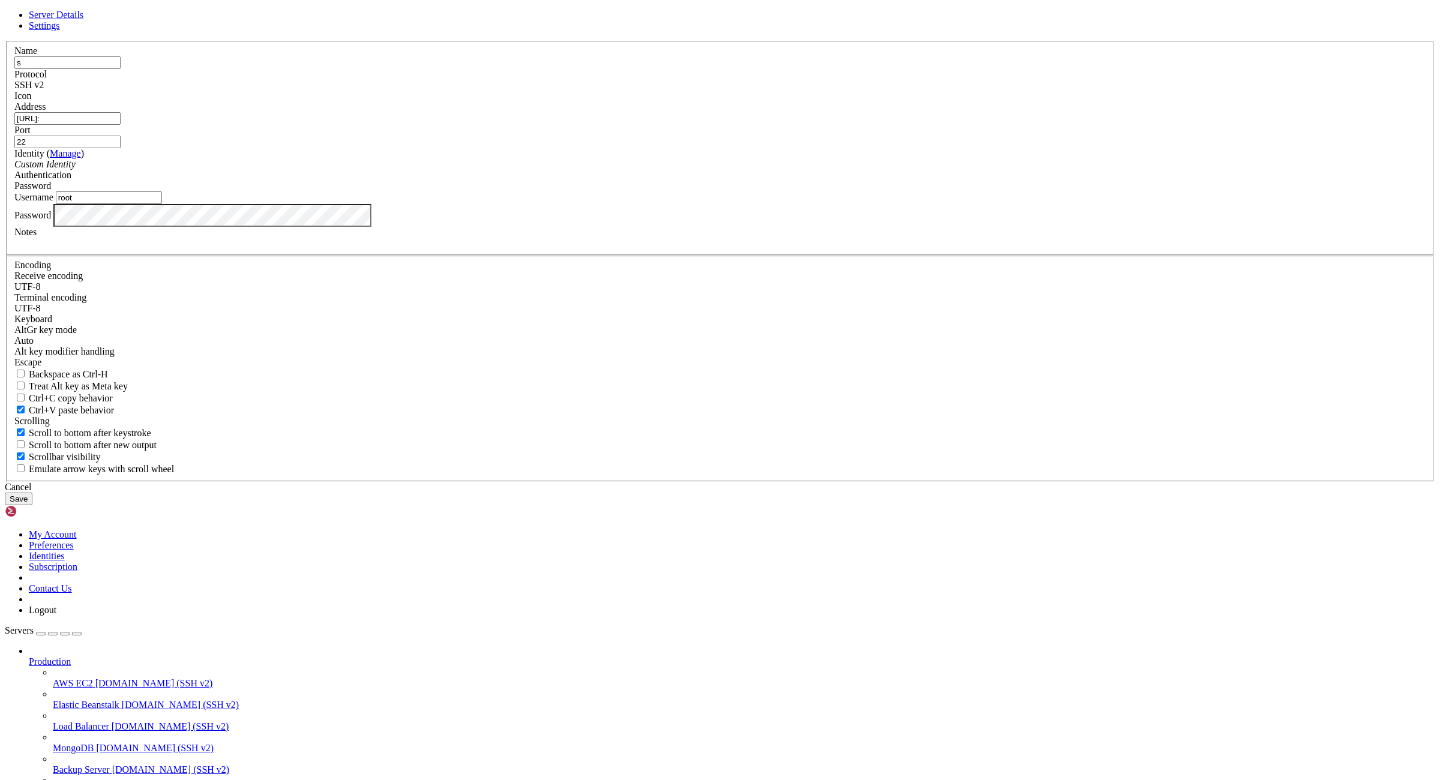
type input "root"
click at [121, 125] on input "[URL]:" at bounding box center [67, 118] width 106 height 13
type input "[TECHNICAL_ID]"
click at [32, 505] on button "Save" at bounding box center [19, 499] width 28 height 13
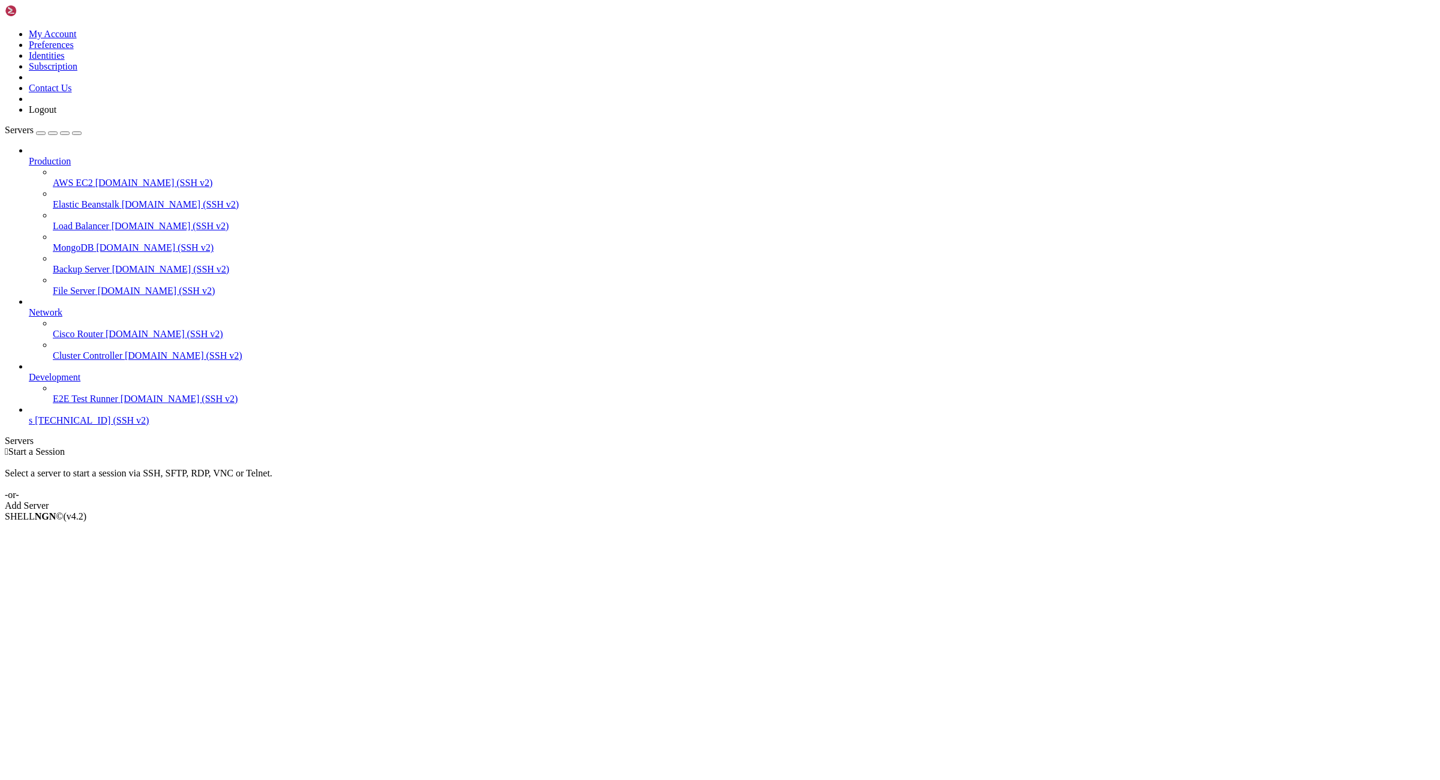
click at [63, 425] on span "[TECHNICAL_ID] (SSH v2)" at bounding box center [92, 420] width 114 height 10
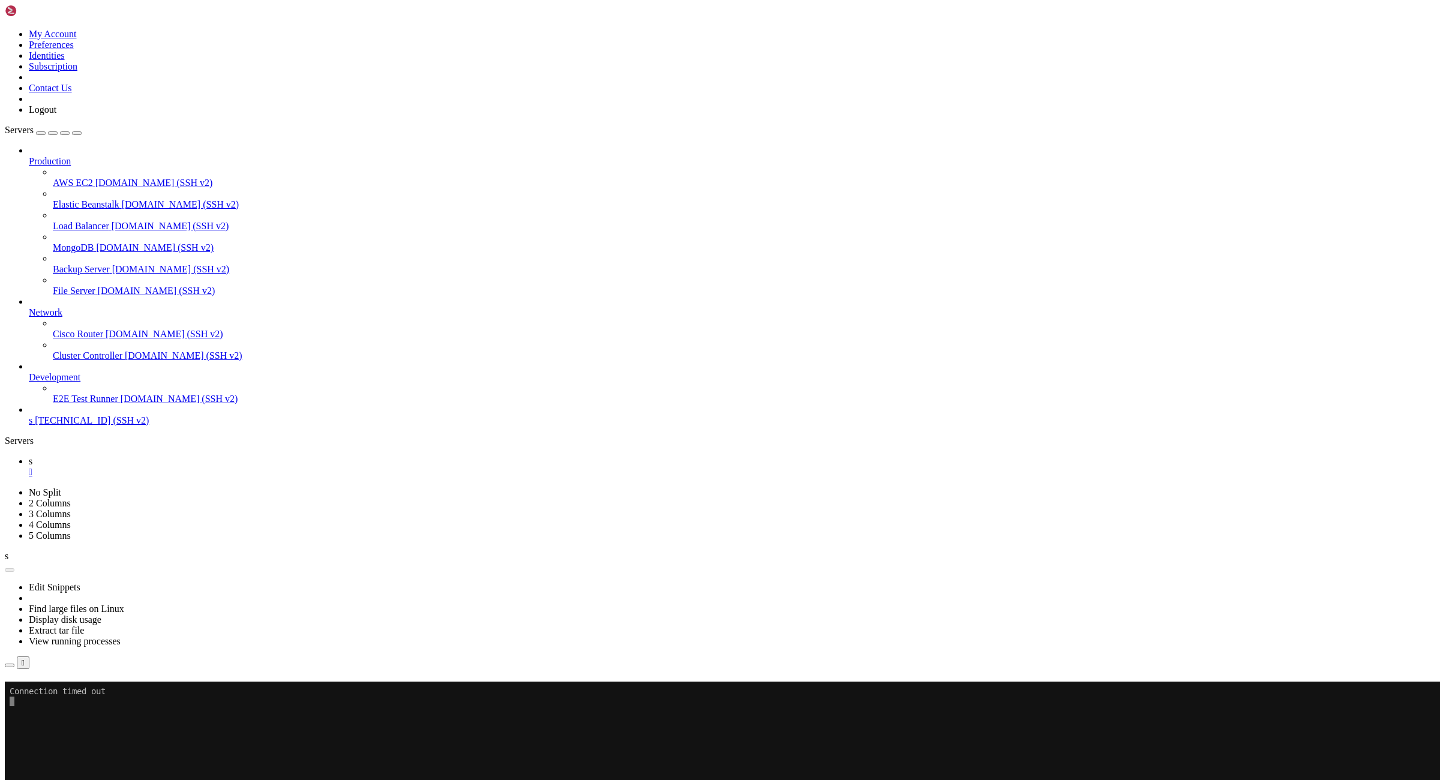
click at [53, 692] on button "Reconnect" at bounding box center [29, 698] width 48 height 13
click at [183, 467] on div "" at bounding box center [732, 472] width 1406 height 11
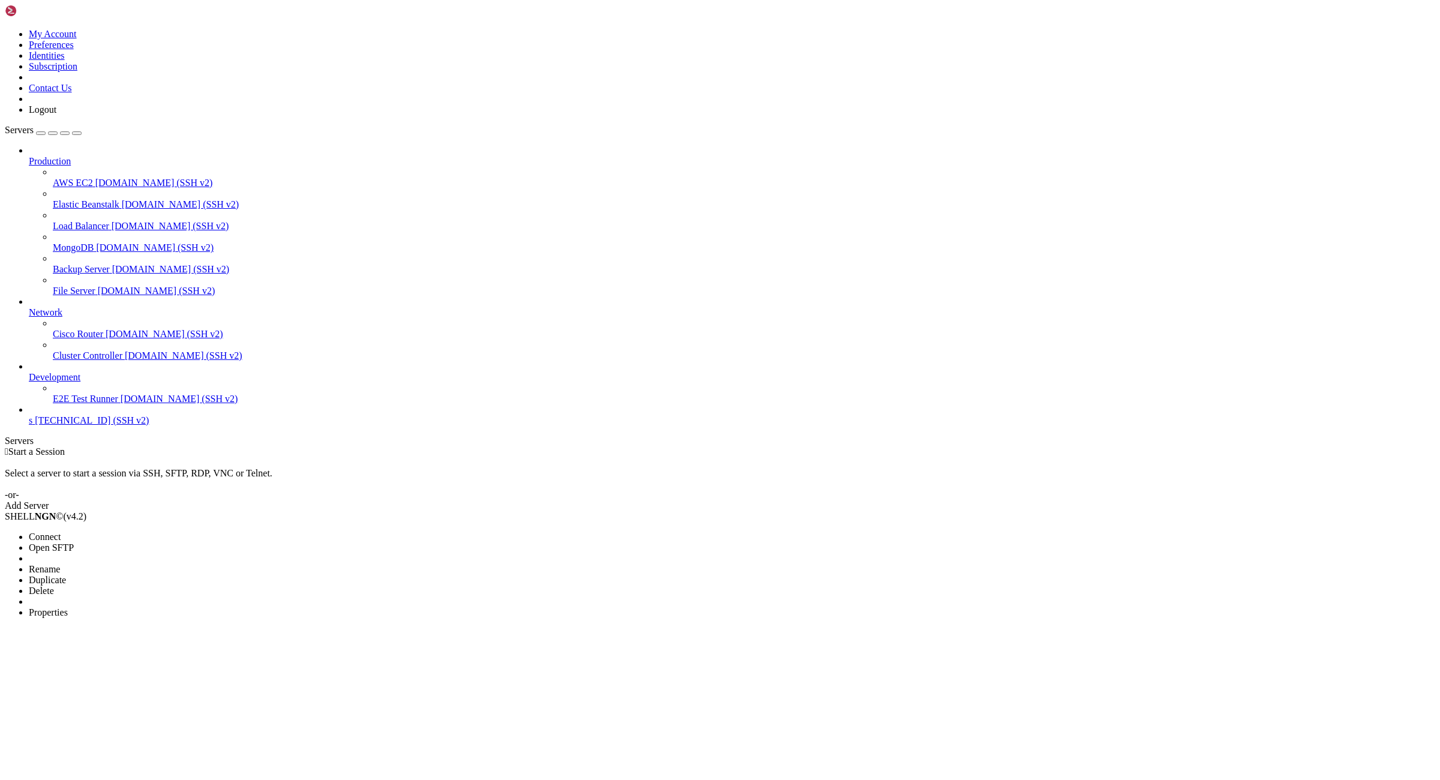
click at [68, 607] on span "Properties" at bounding box center [48, 612] width 39 height 10
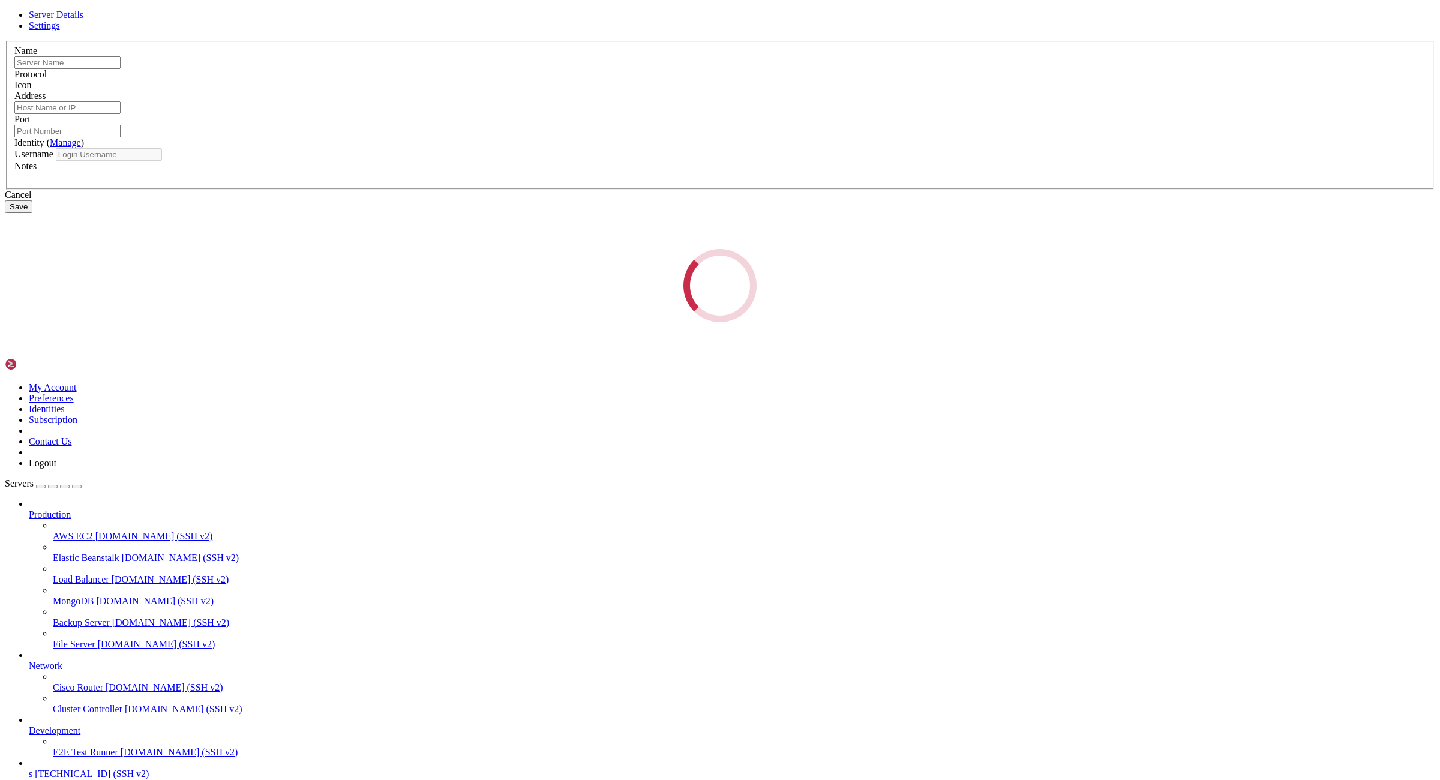
type input "s"
type input "[TECHNICAL_ID]"
type input "22"
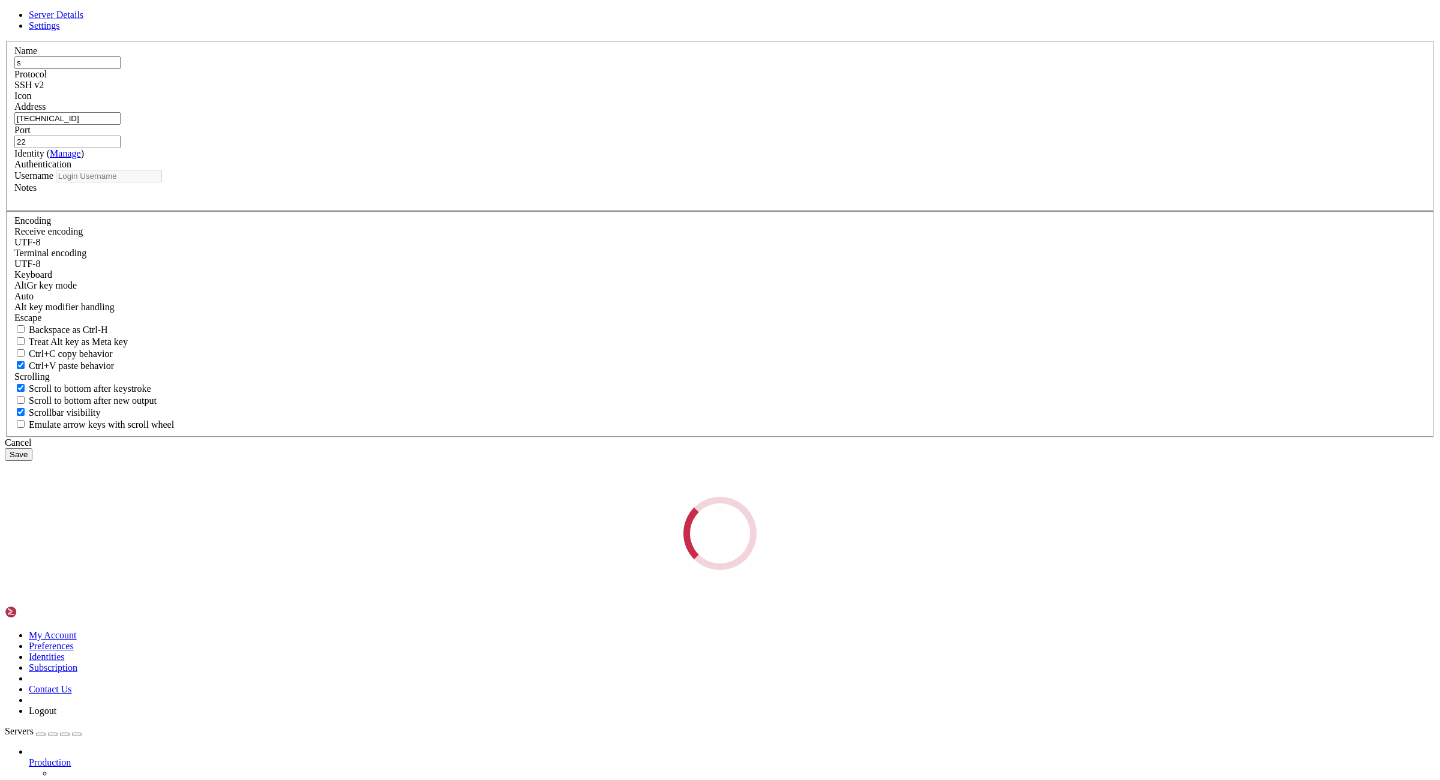
type input "root"
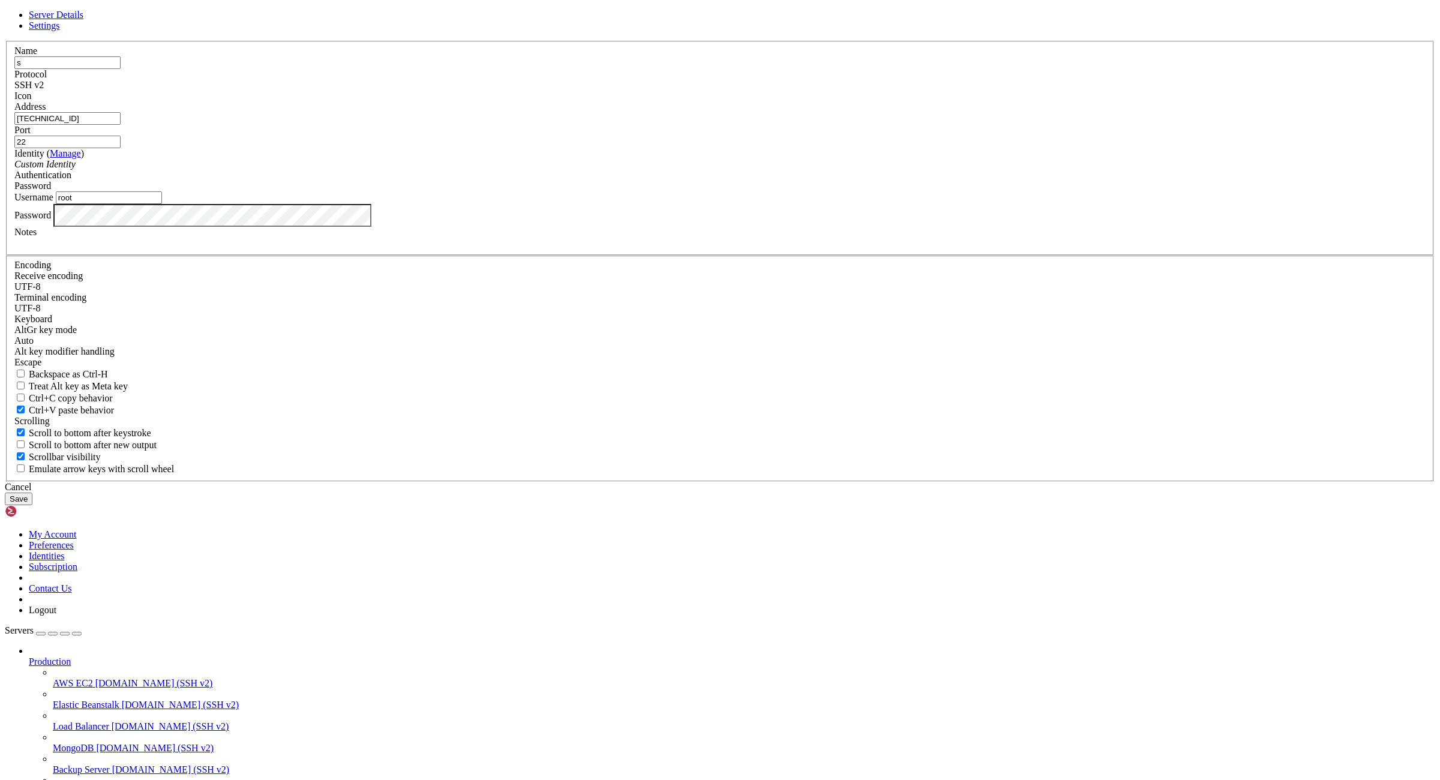
click at [5, 41] on icon at bounding box center [5, 41] width 0 height 0
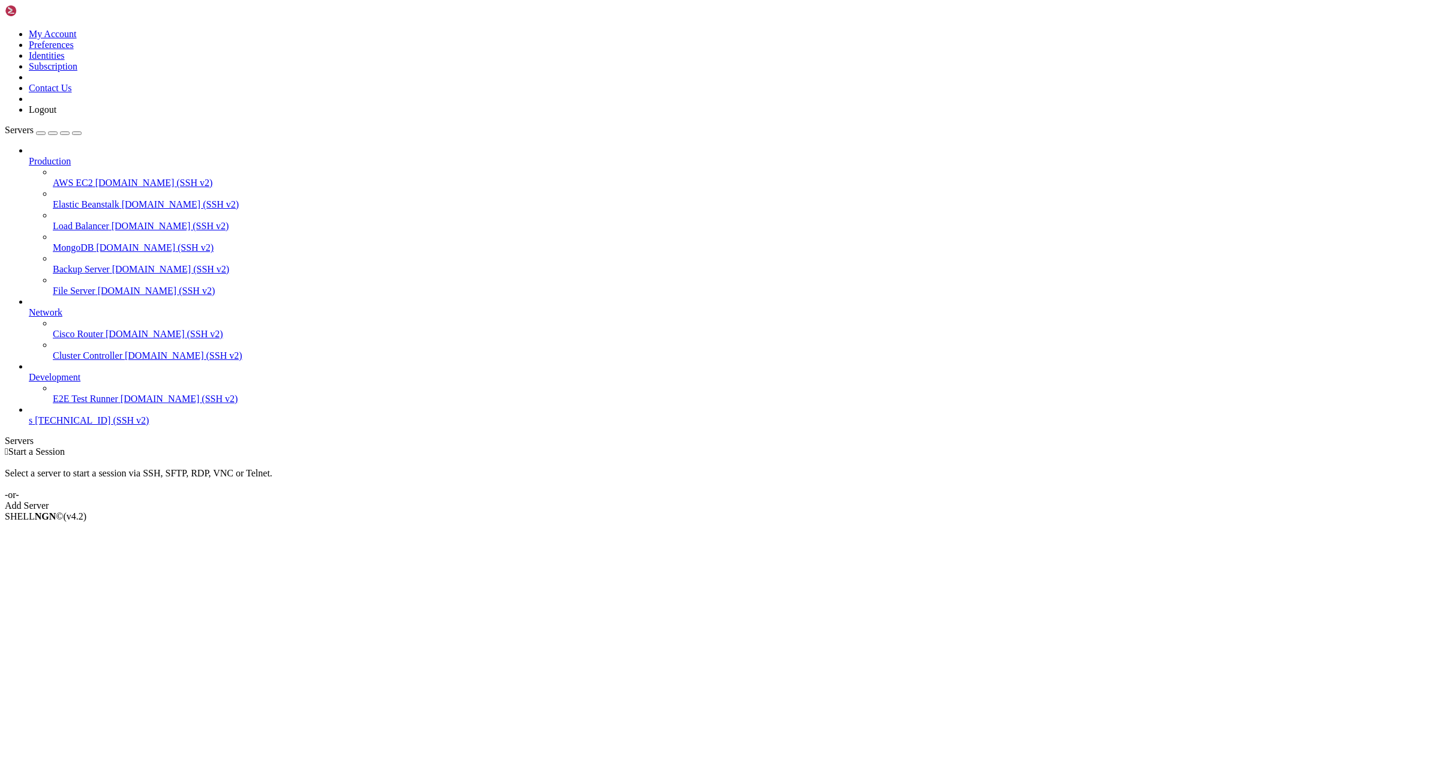
click at [78, 425] on span "[TECHNICAL_ID] (SSH v2)" at bounding box center [92, 420] width 114 height 10
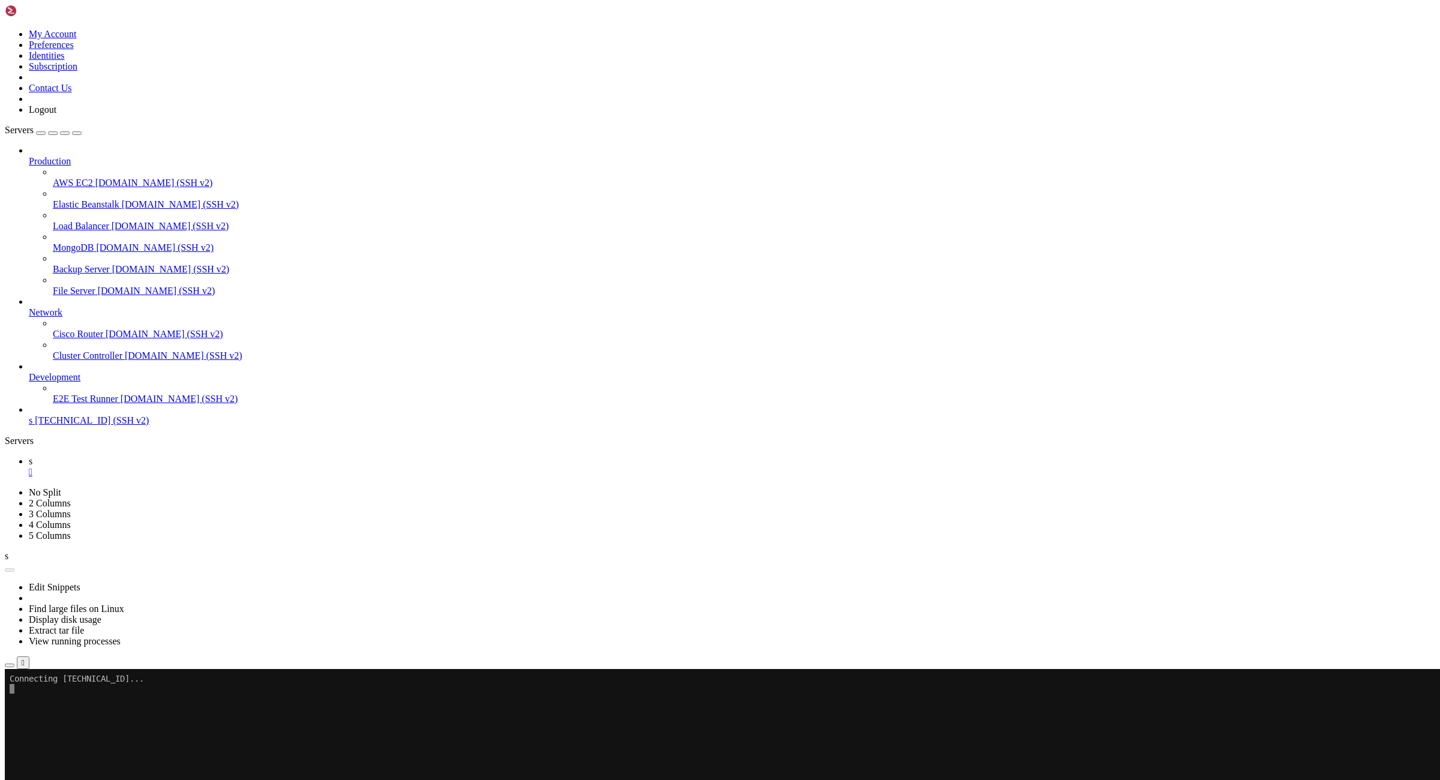
click at [182, 467] on div "" at bounding box center [732, 472] width 1406 height 11
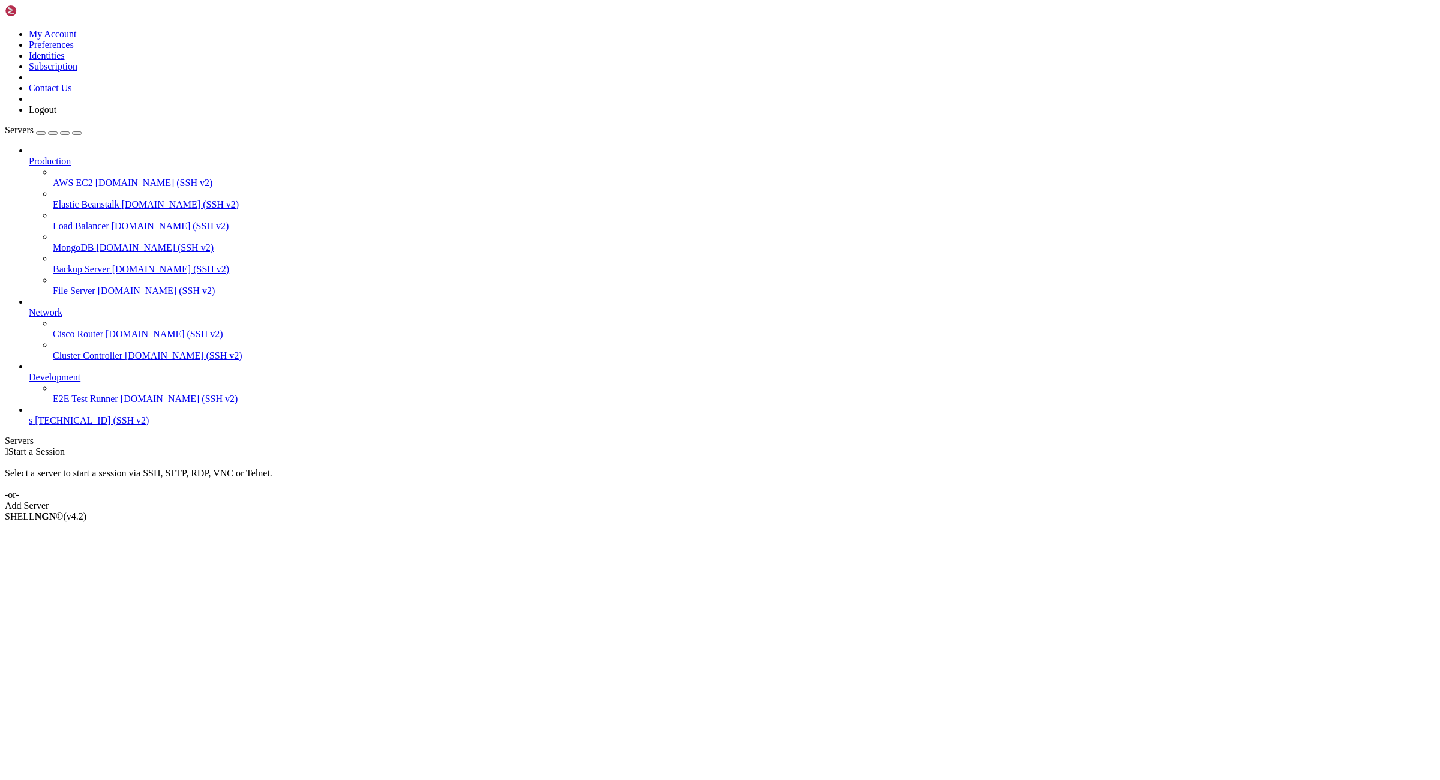
click at [50, 425] on span "[TECHNICAL_ID] (SSH v2)" at bounding box center [92, 420] width 114 height 10
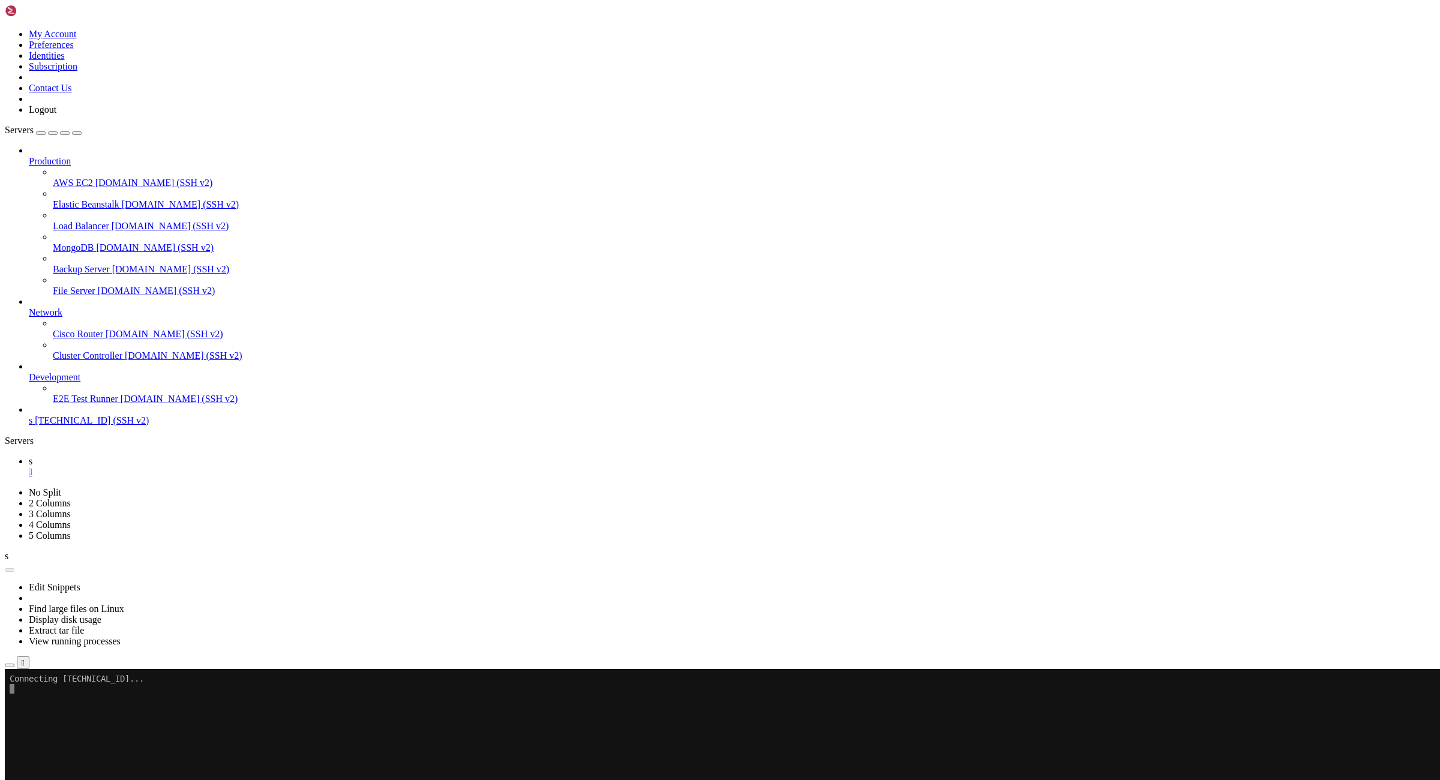
click at [311, 456] on ul "s " at bounding box center [720, 467] width 1430 height 22
click at [182, 467] on div "" at bounding box center [732, 472] width 1406 height 11
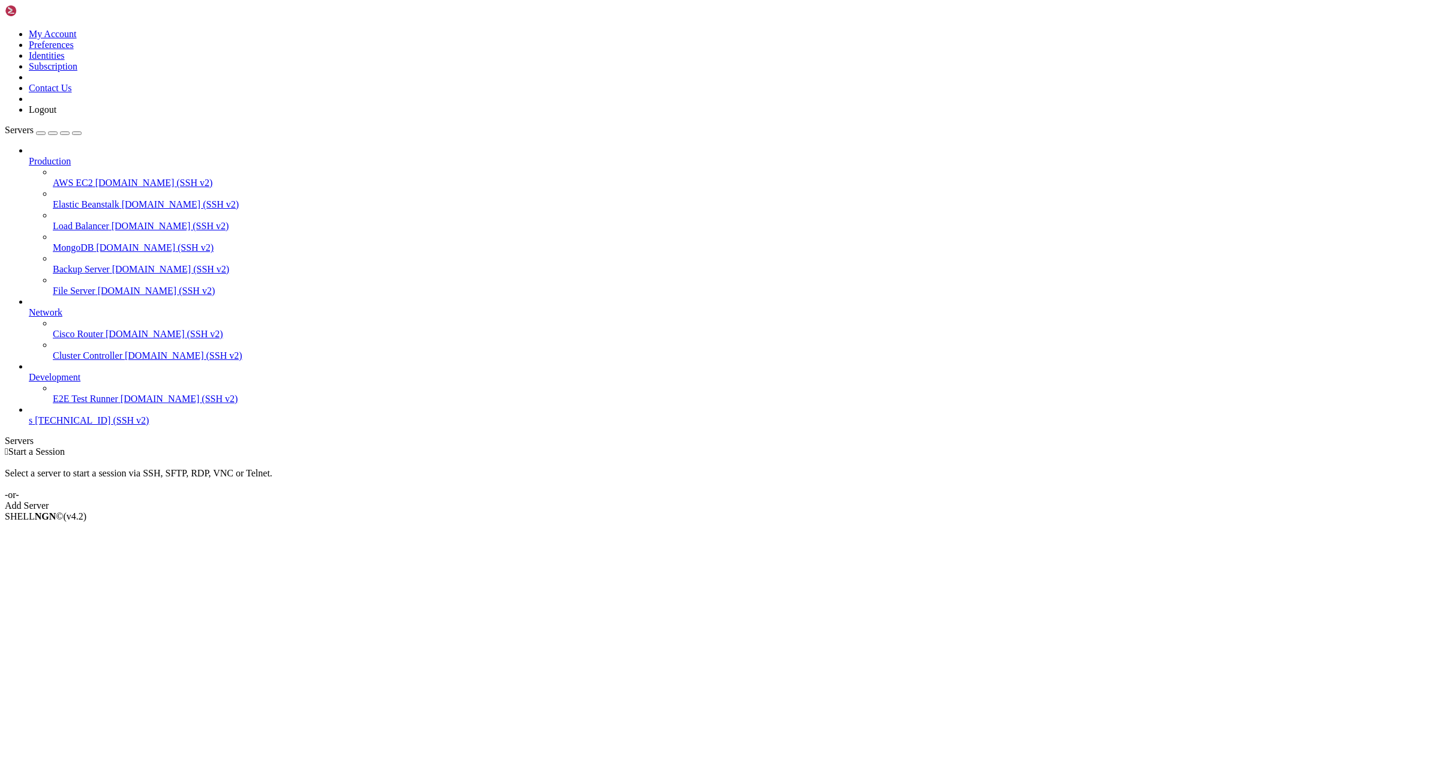
click at [32, 425] on span "s" at bounding box center [31, 420] width 4 height 10
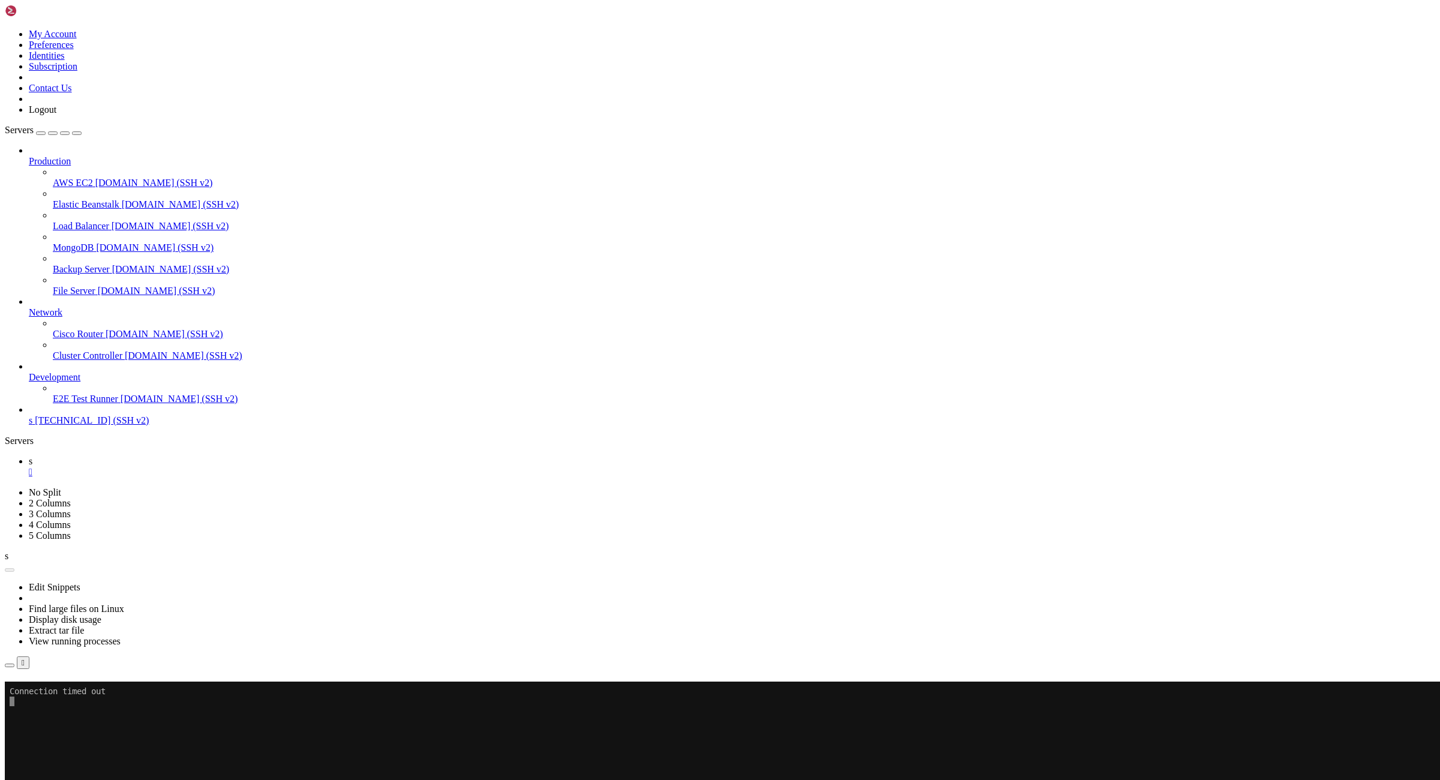
click at [179, 456] on link "s " at bounding box center [732, 467] width 1406 height 22
click at [184, 467] on div "" at bounding box center [732, 472] width 1406 height 11
